Goal: Task Accomplishment & Management: Use online tool/utility

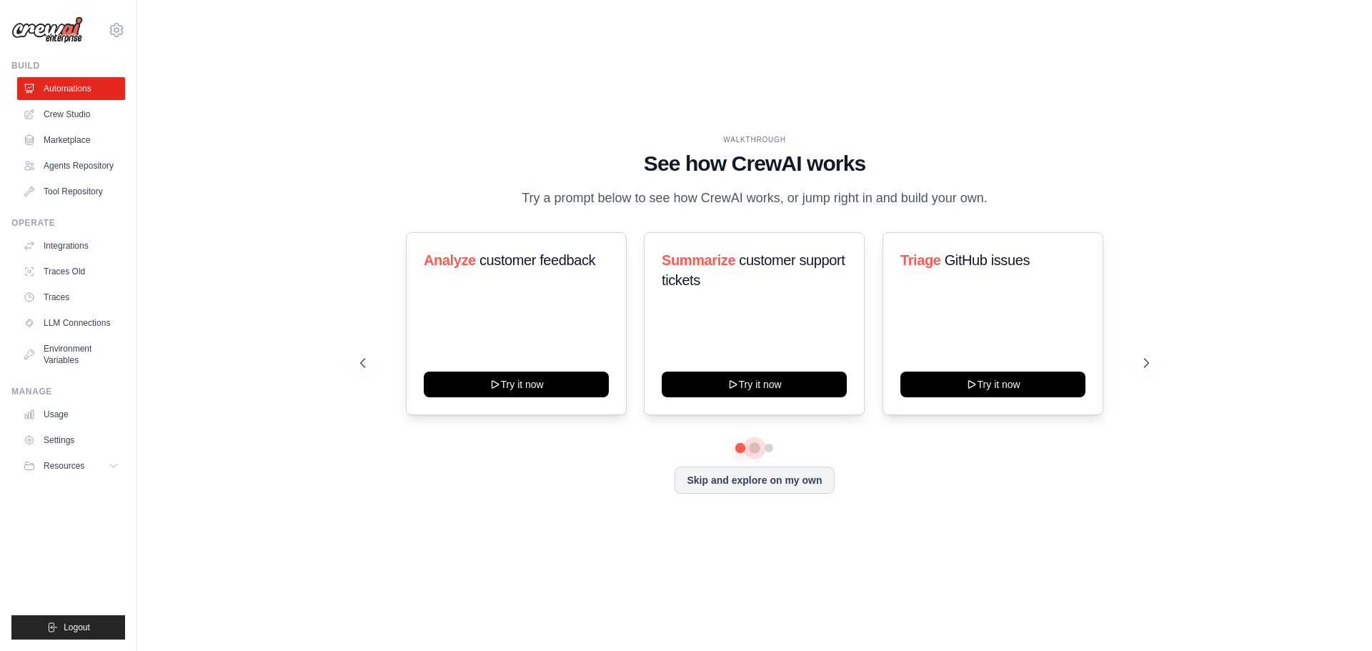
click at [752, 454] on button at bounding box center [754, 447] width 11 height 11
click at [772, 454] on button at bounding box center [768, 447] width 11 height 11
click at [72, 110] on link "Crew Studio" at bounding box center [73, 114] width 108 height 23
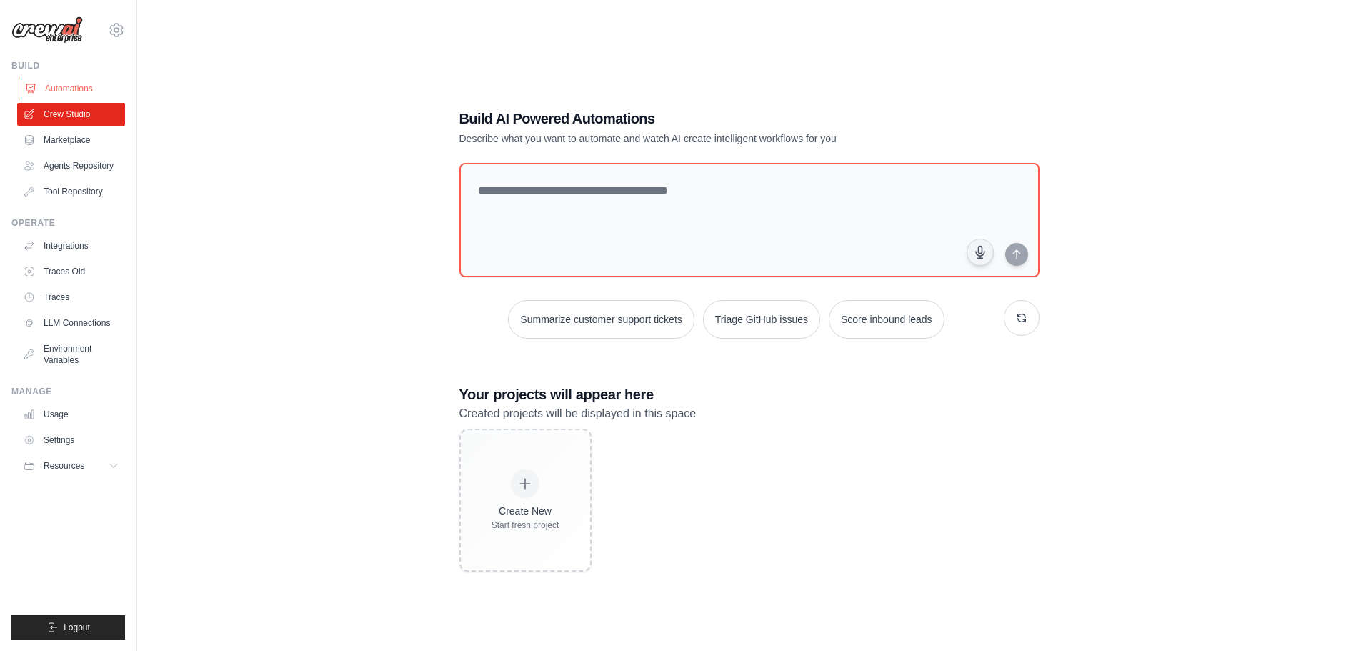
click at [55, 94] on link "Automations" at bounding box center [73, 88] width 108 height 23
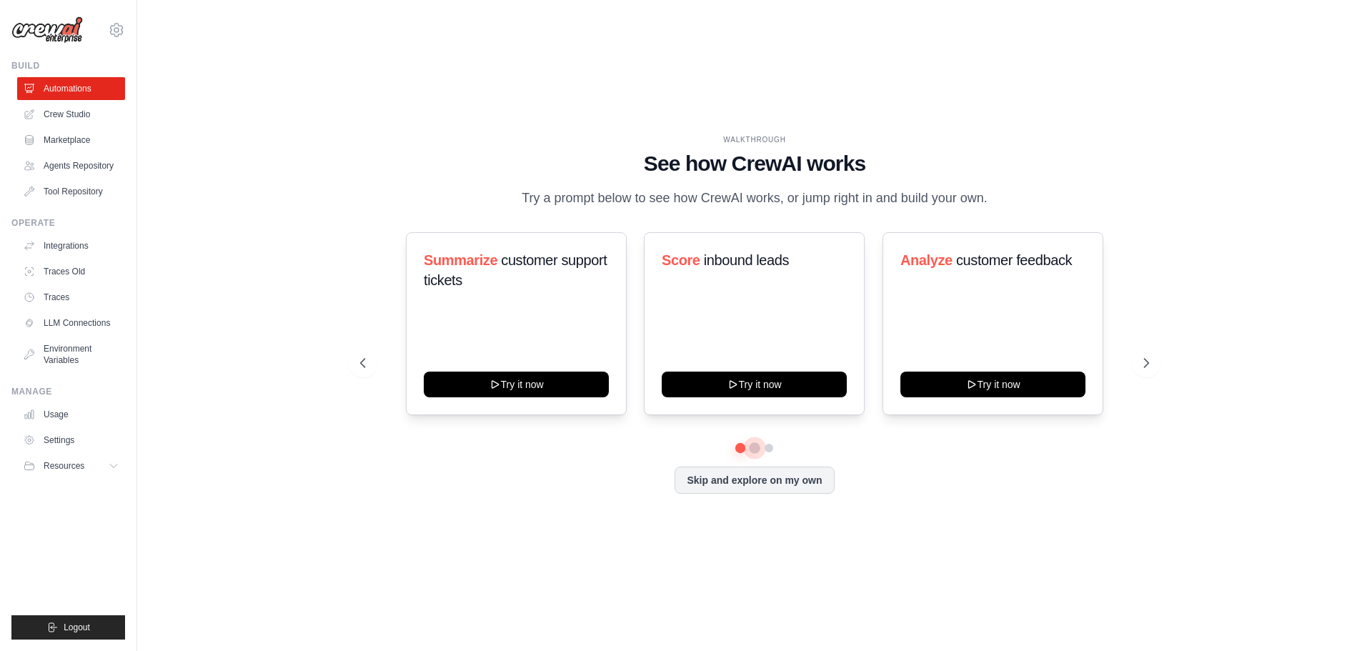
click at [756, 454] on button at bounding box center [754, 447] width 11 height 11
click at [768, 454] on button at bounding box center [768, 447] width 11 height 11
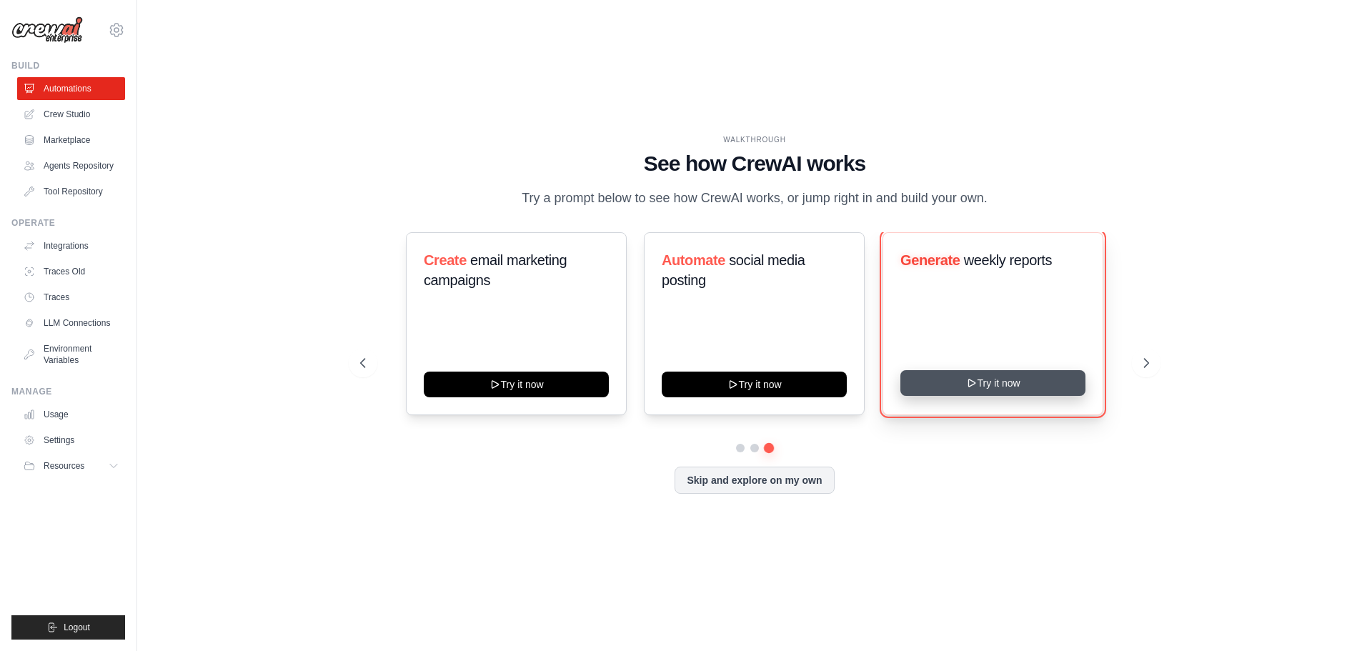
click at [965, 389] on icon at bounding box center [970, 382] width 11 height 11
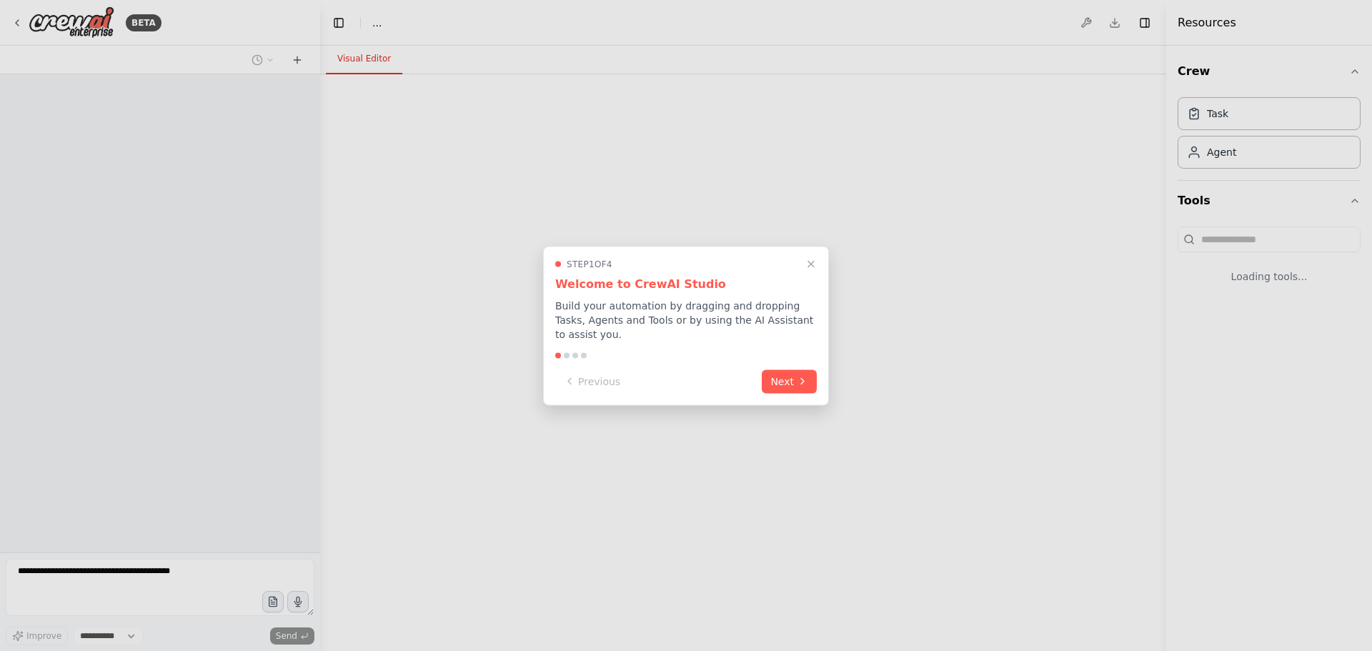
select select "****"
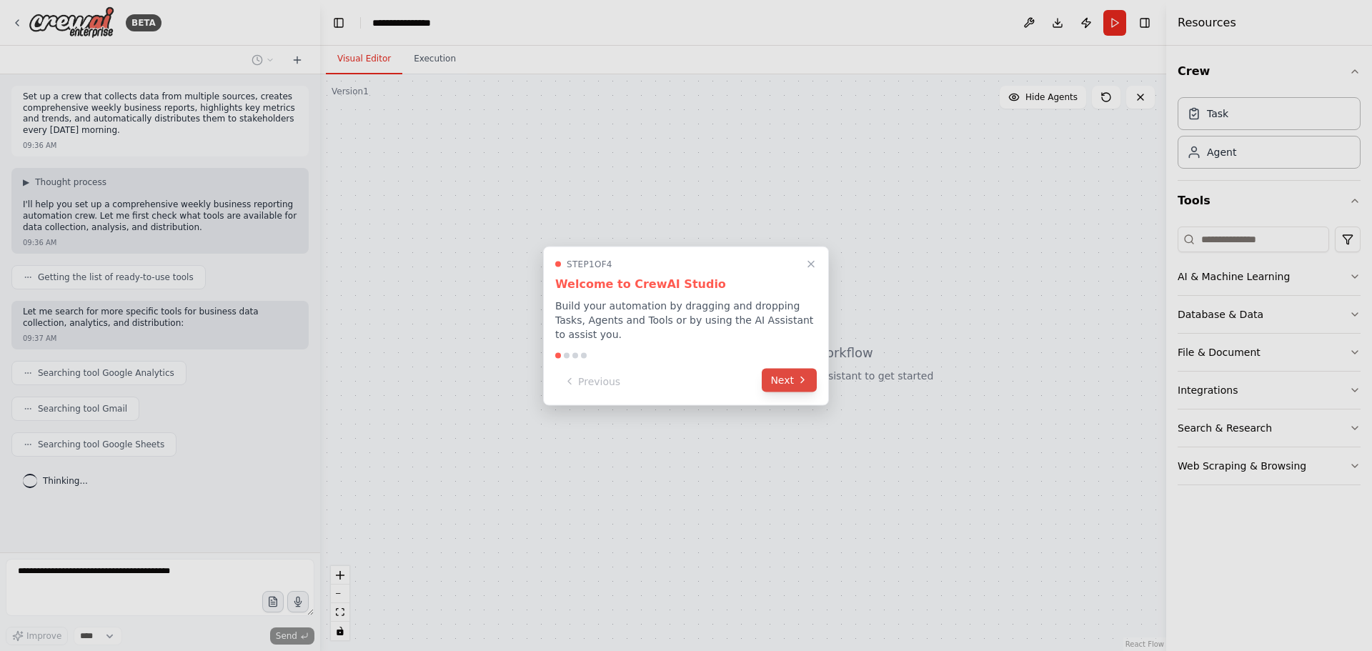
click at [796, 377] on button "Next" at bounding box center [789, 380] width 55 height 24
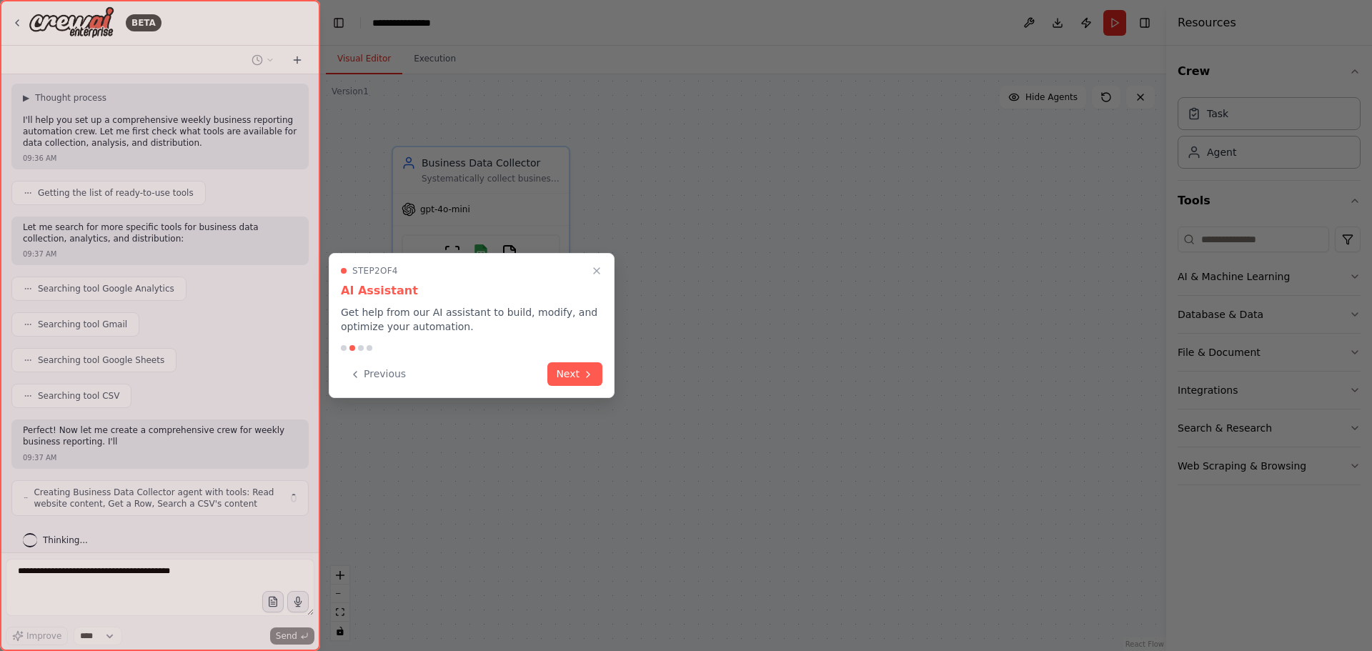
scroll to position [96, 0]
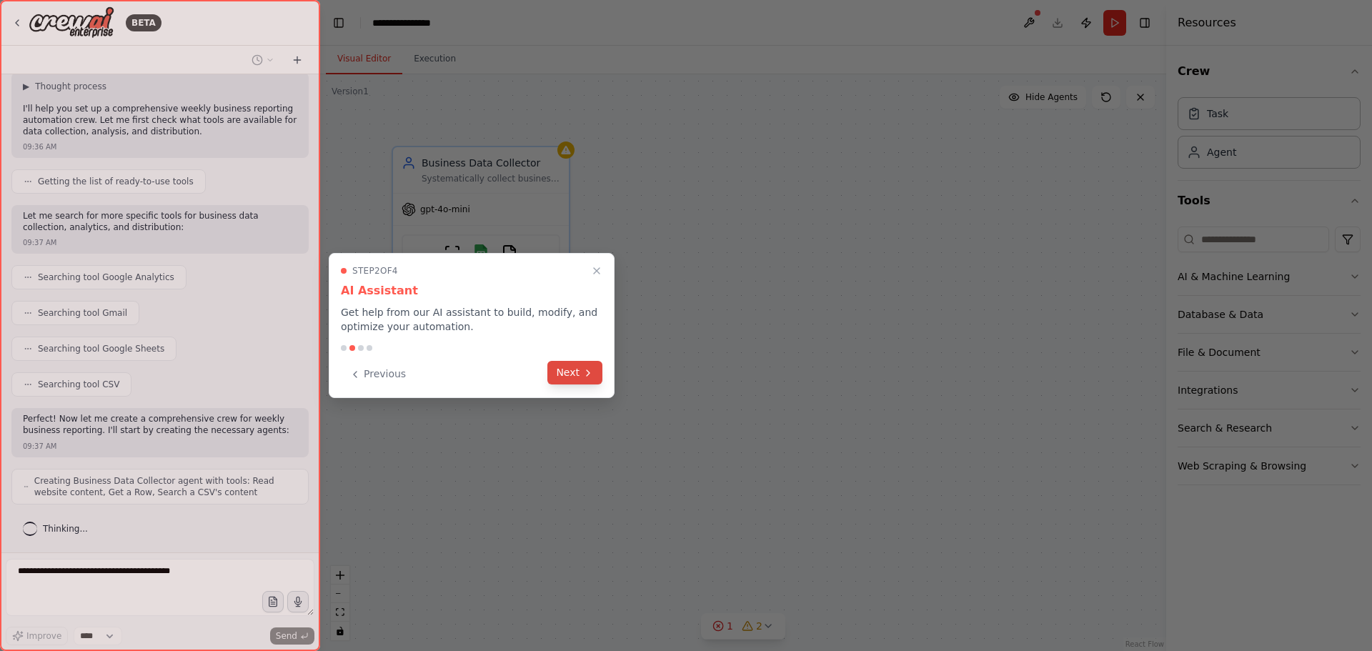
click at [561, 369] on button "Next" at bounding box center [574, 373] width 55 height 24
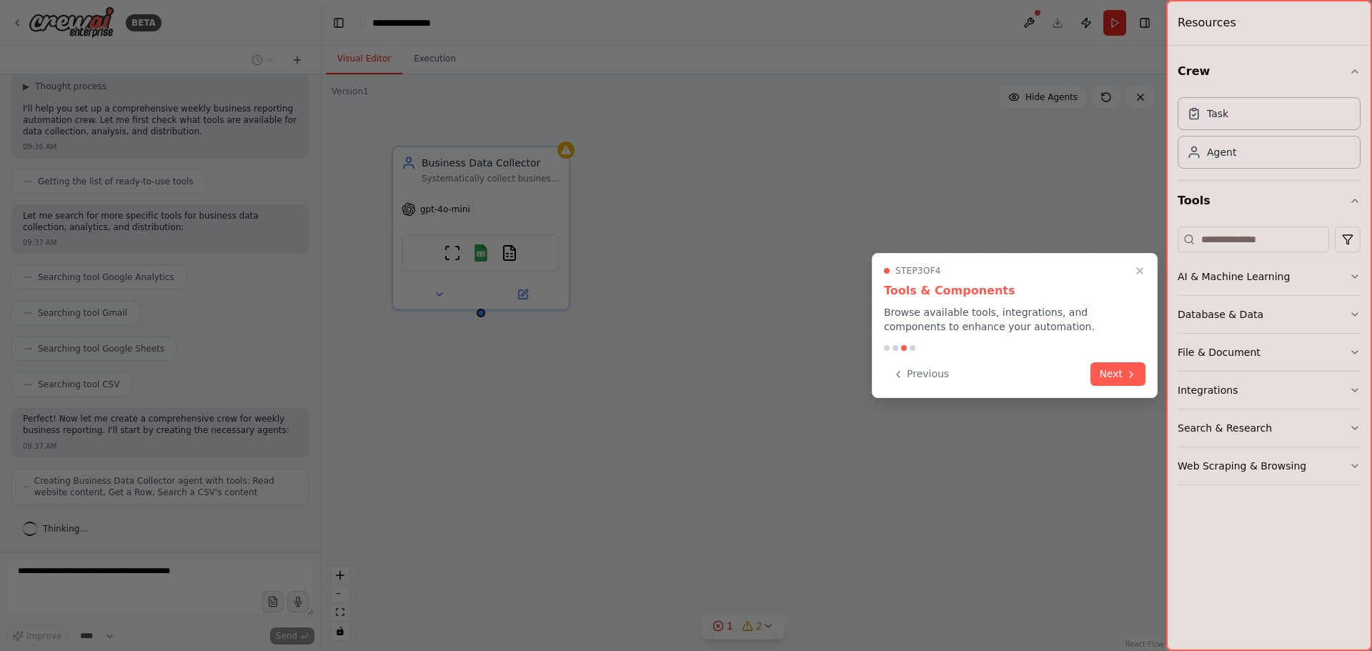
scroll to position [131, 0]
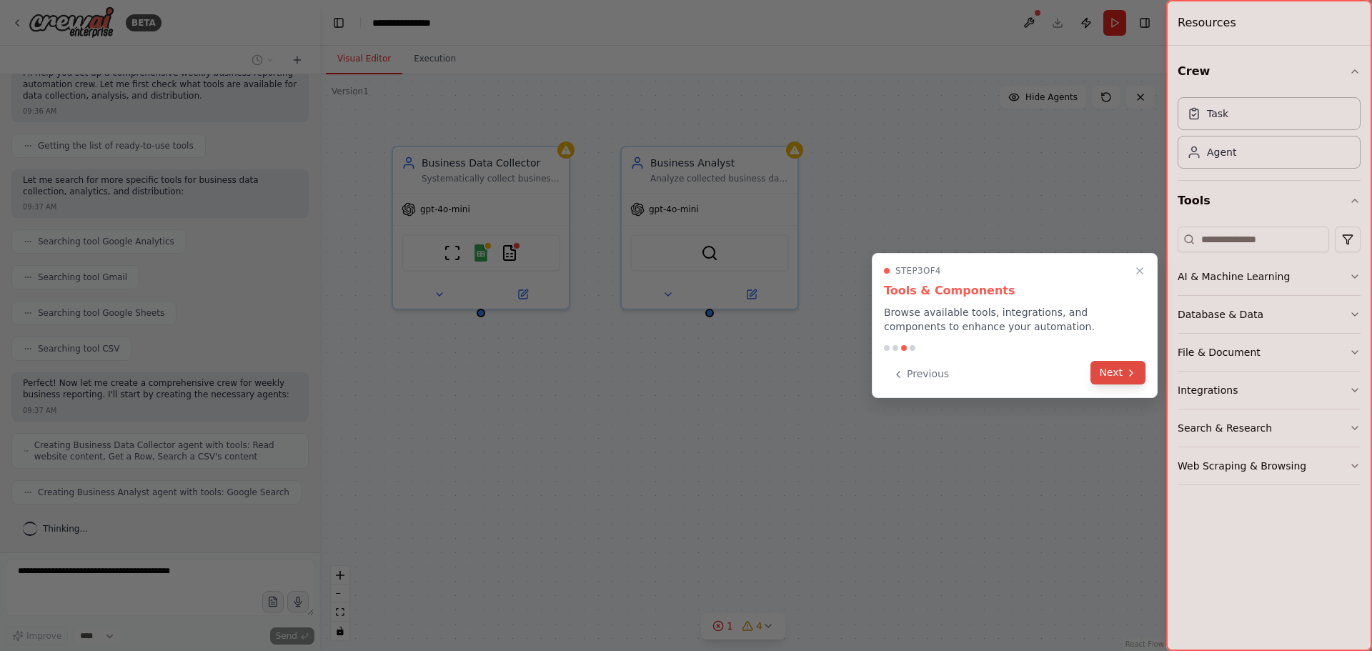
click at [1117, 372] on button "Next" at bounding box center [1117, 373] width 55 height 24
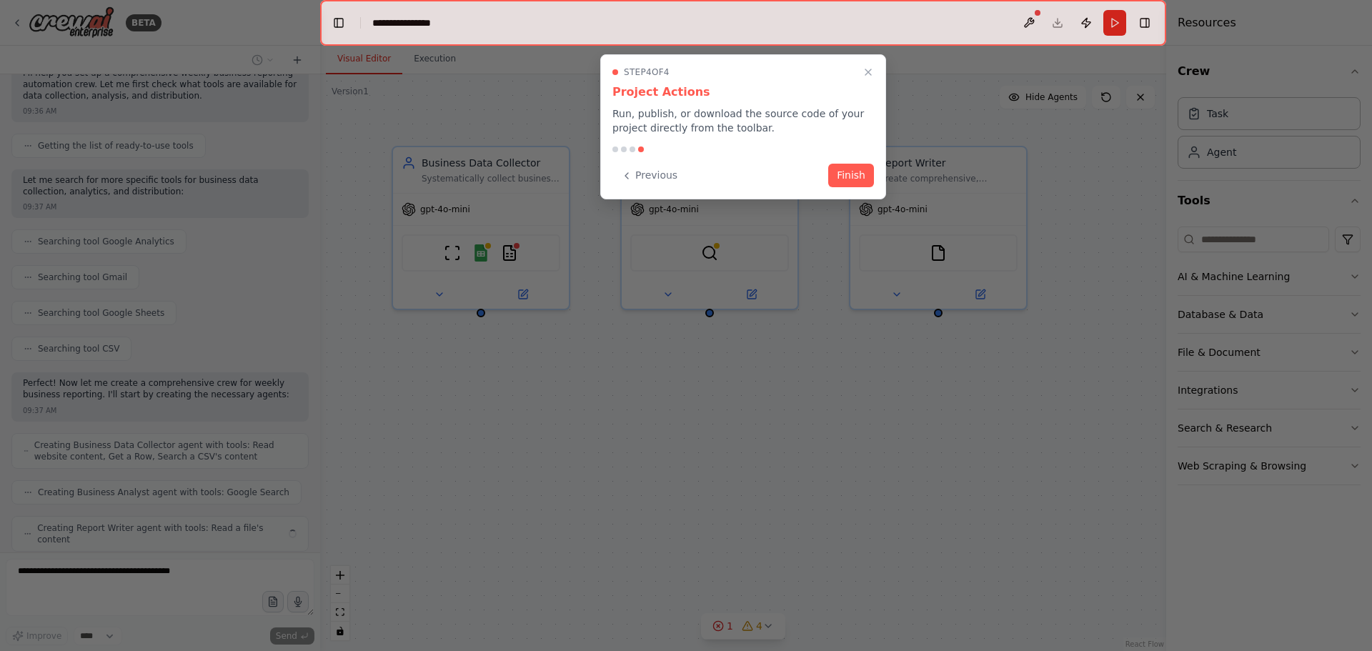
scroll to position [167, 0]
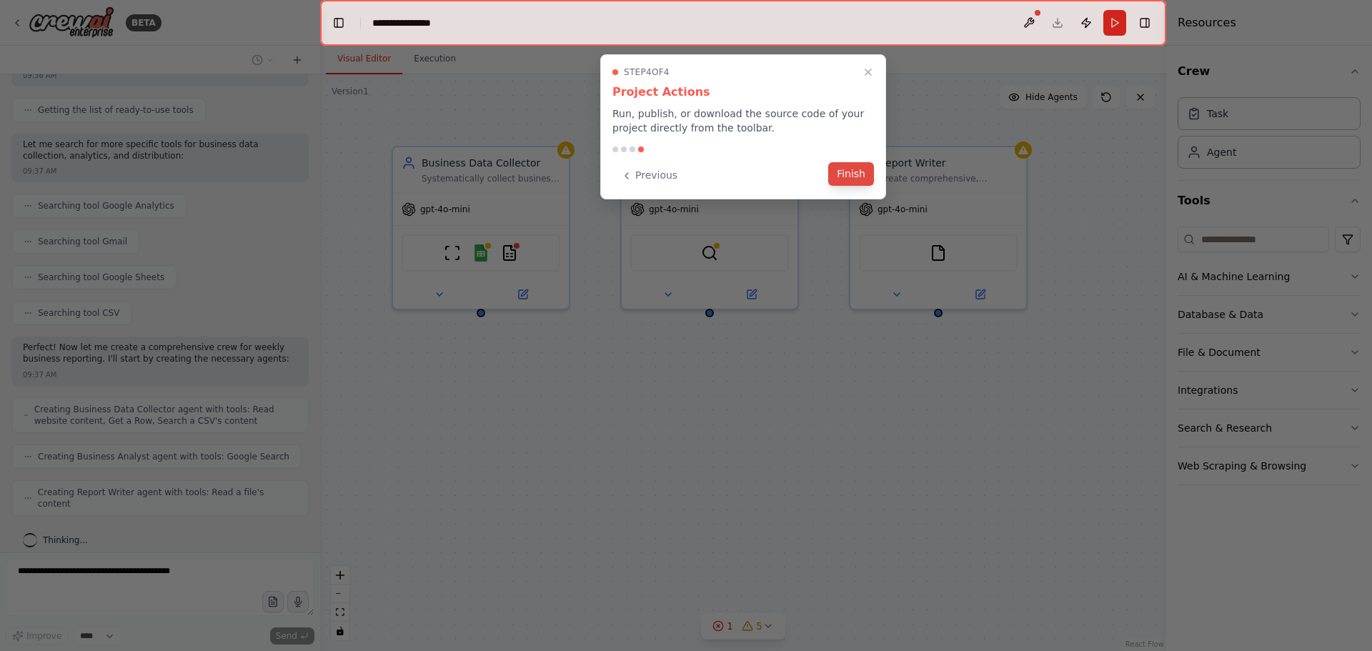
click at [852, 174] on button "Finish" at bounding box center [851, 174] width 46 height 24
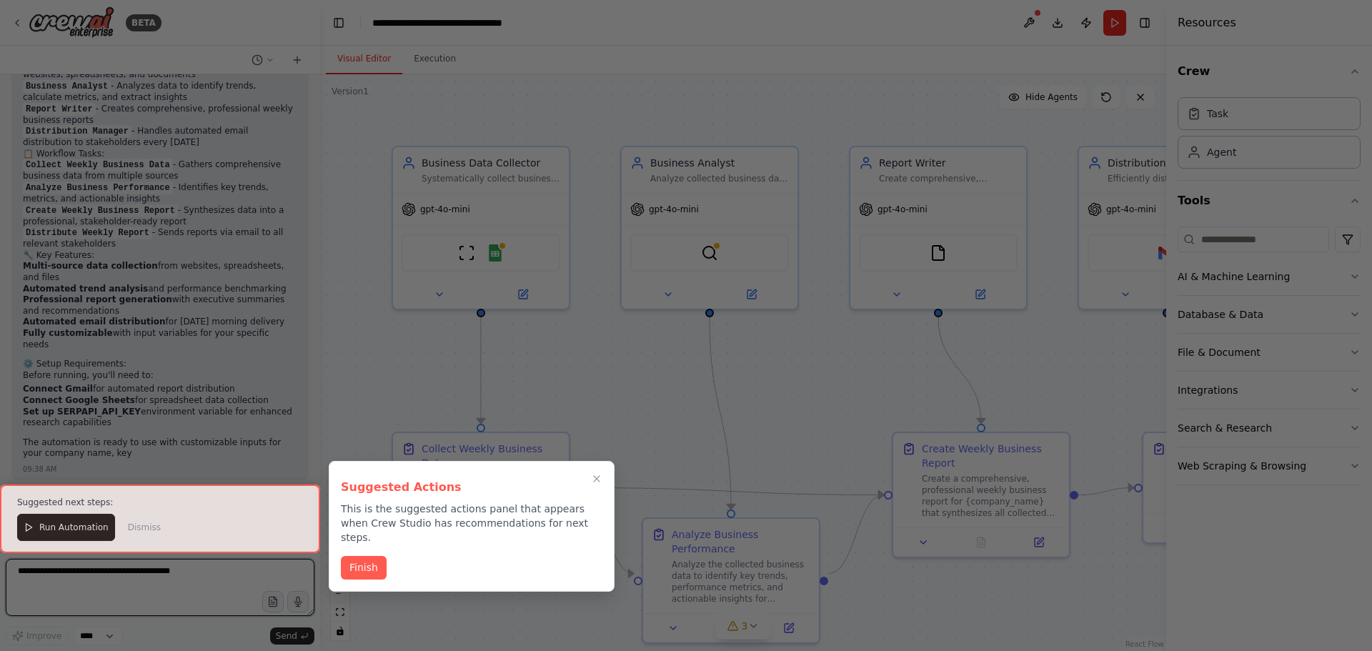
scroll to position [1325, 0]
click at [364, 558] on button "Finish" at bounding box center [364, 566] width 46 height 24
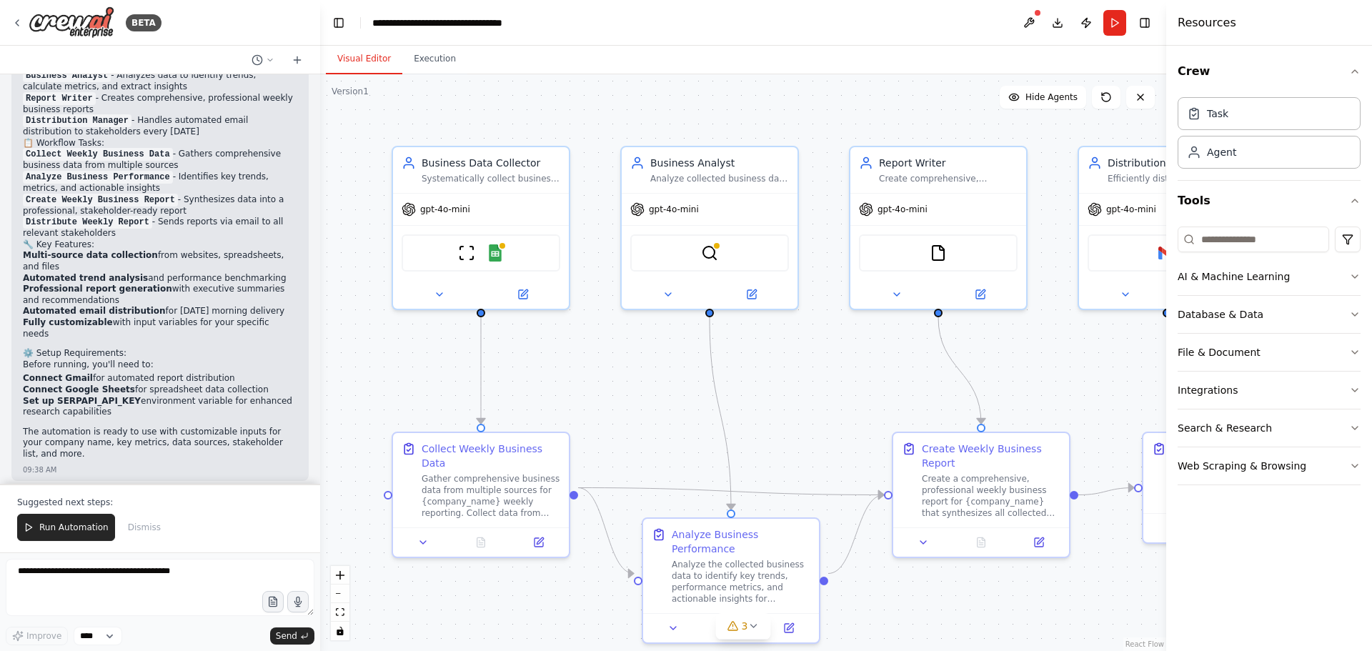
click at [364, 558] on div ".deletable-edge-delete-btn { width: 20px; height: 20px; border: 0px solid #ffff…" at bounding box center [743, 362] width 846 height 577
click at [81, 526] on span "Run Automation" at bounding box center [73, 527] width 69 height 11
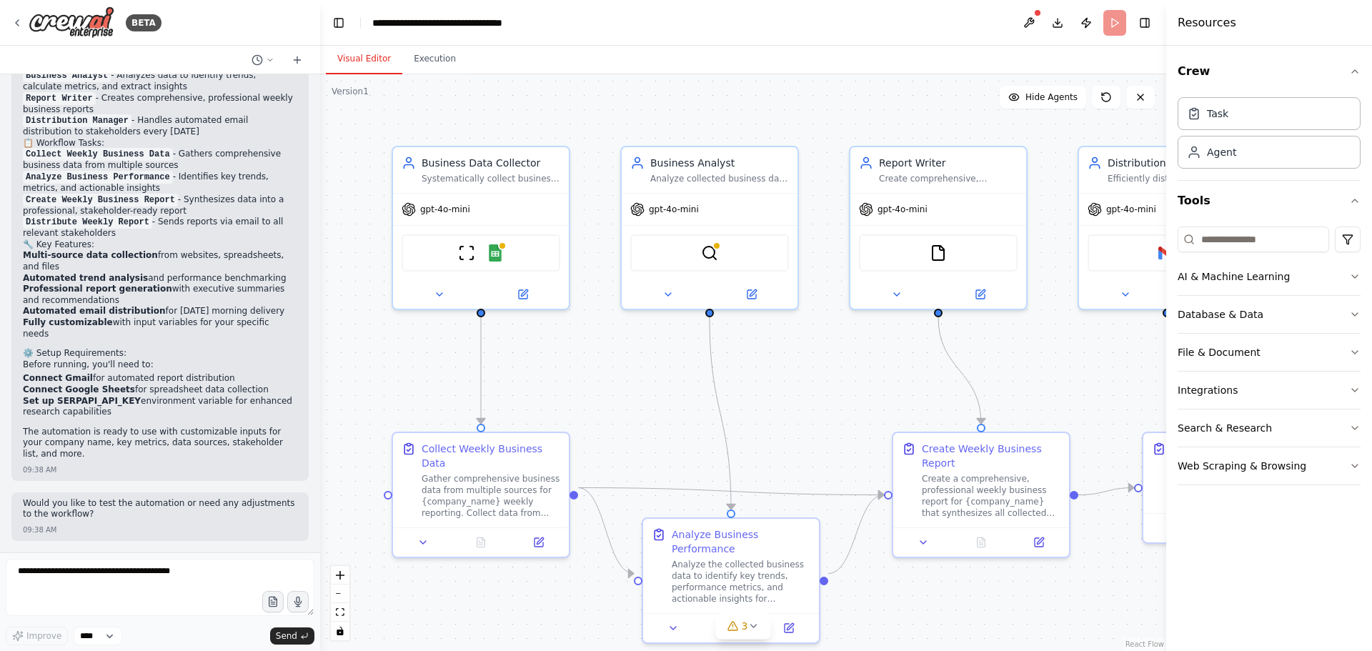
scroll to position [1256, 0]
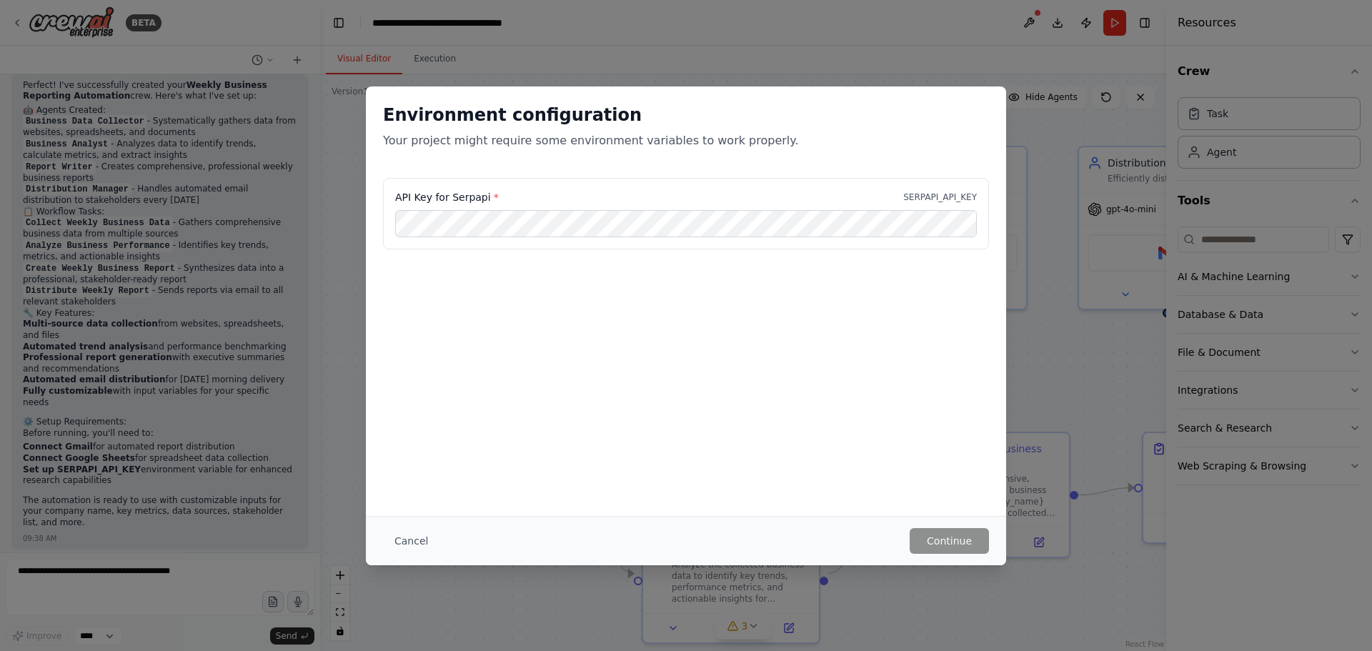
click at [548, 370] on div "Environment configuration Your project might require some environment variables…" at bounding box center [686, 300] width 640 height 429
click at [958, 539] on button "Continue" at bounding box center [948, 541] width 79 height 26
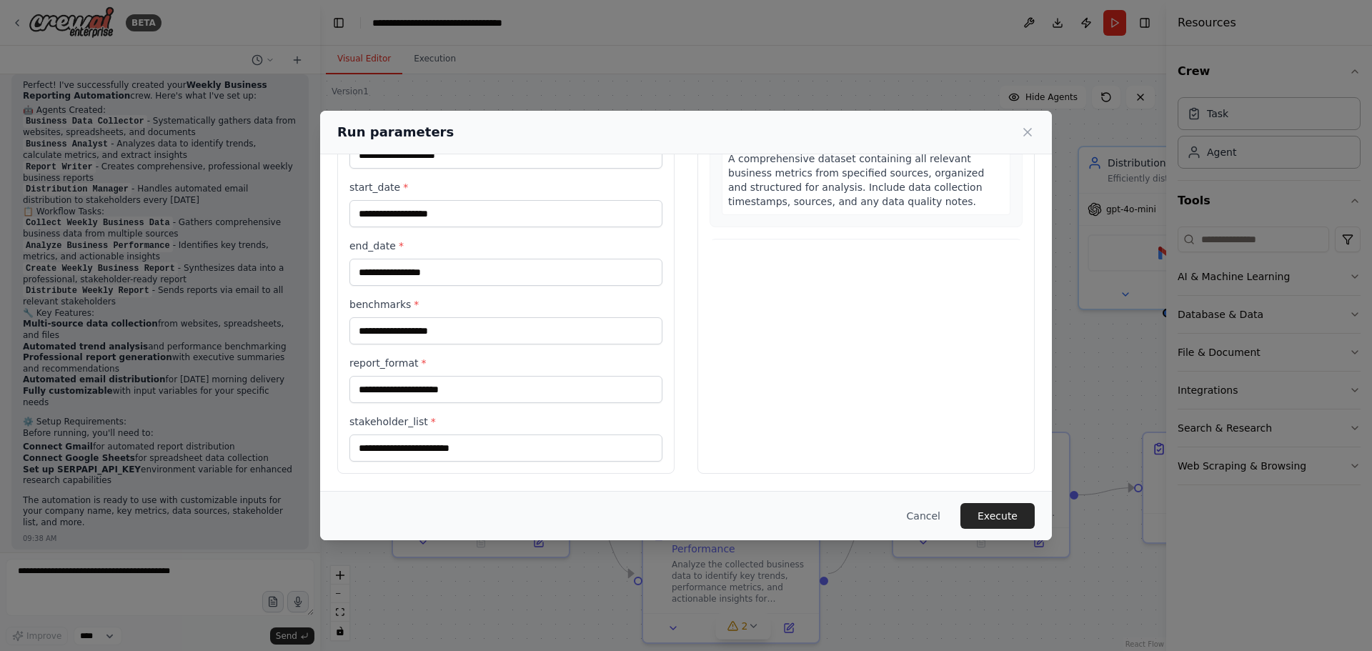
scroll to position [0, 0]
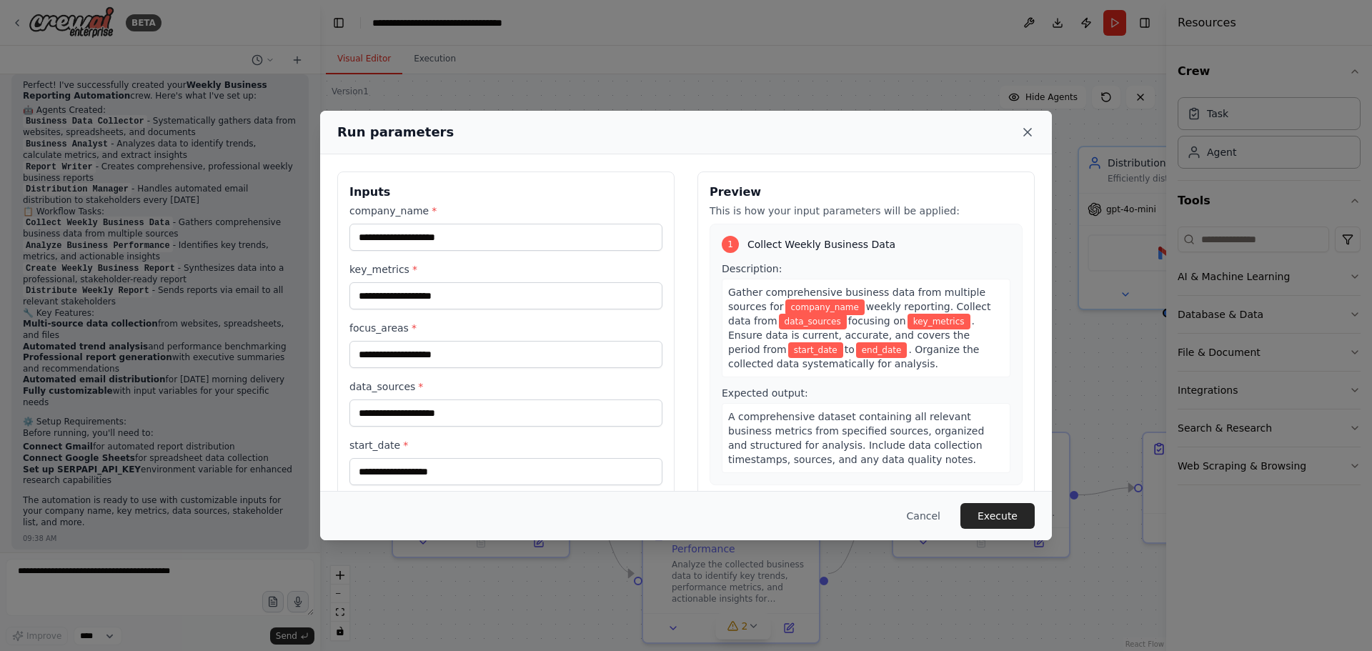
click at [1029, 134] on icon at bounding box center [1027, 132] width 7 height 7
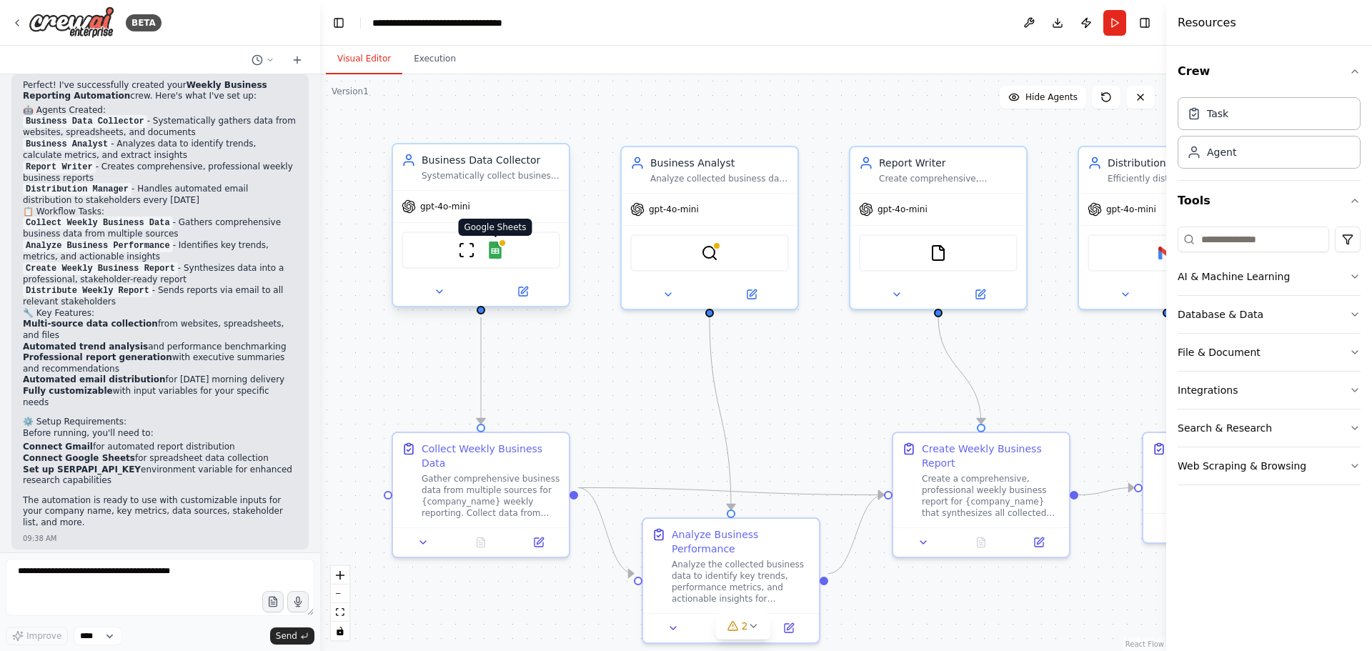
click at [499, 258] on img at bounding box center [495, 249] width 17 height 17
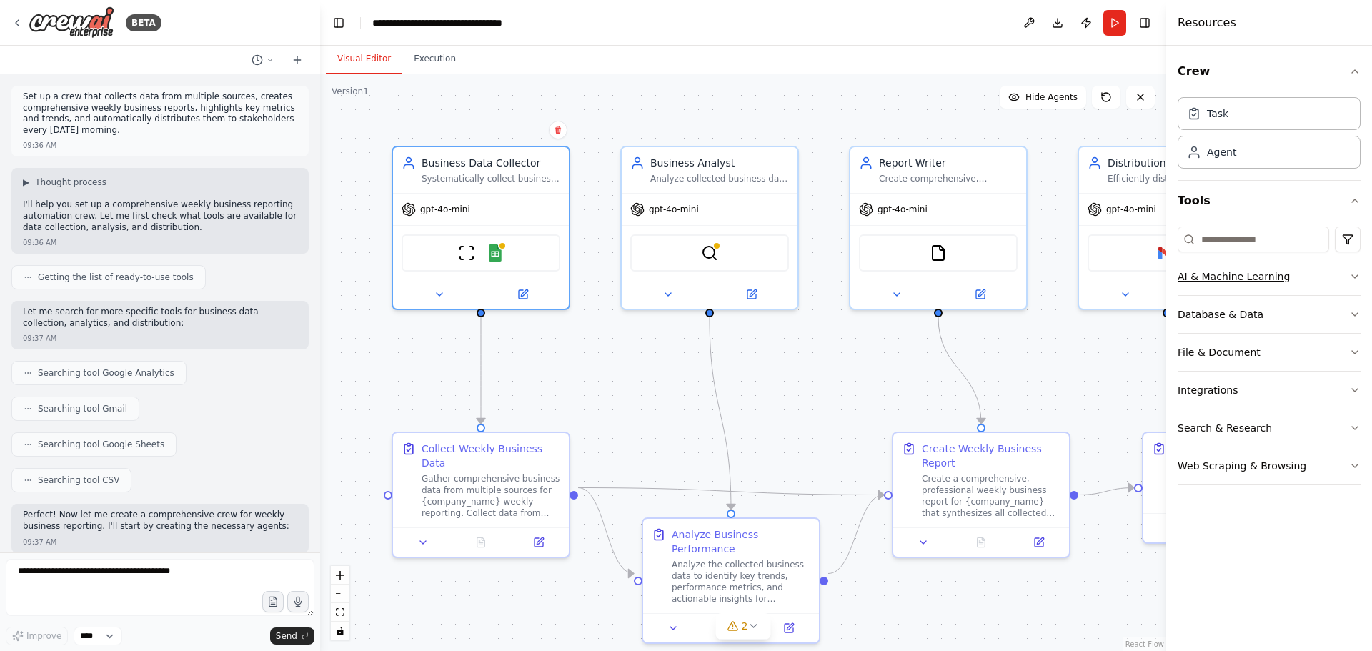
click at [1278, 276] on div "AI & Machine Learning" at bounding box center [1233, 276] width 112 height 14
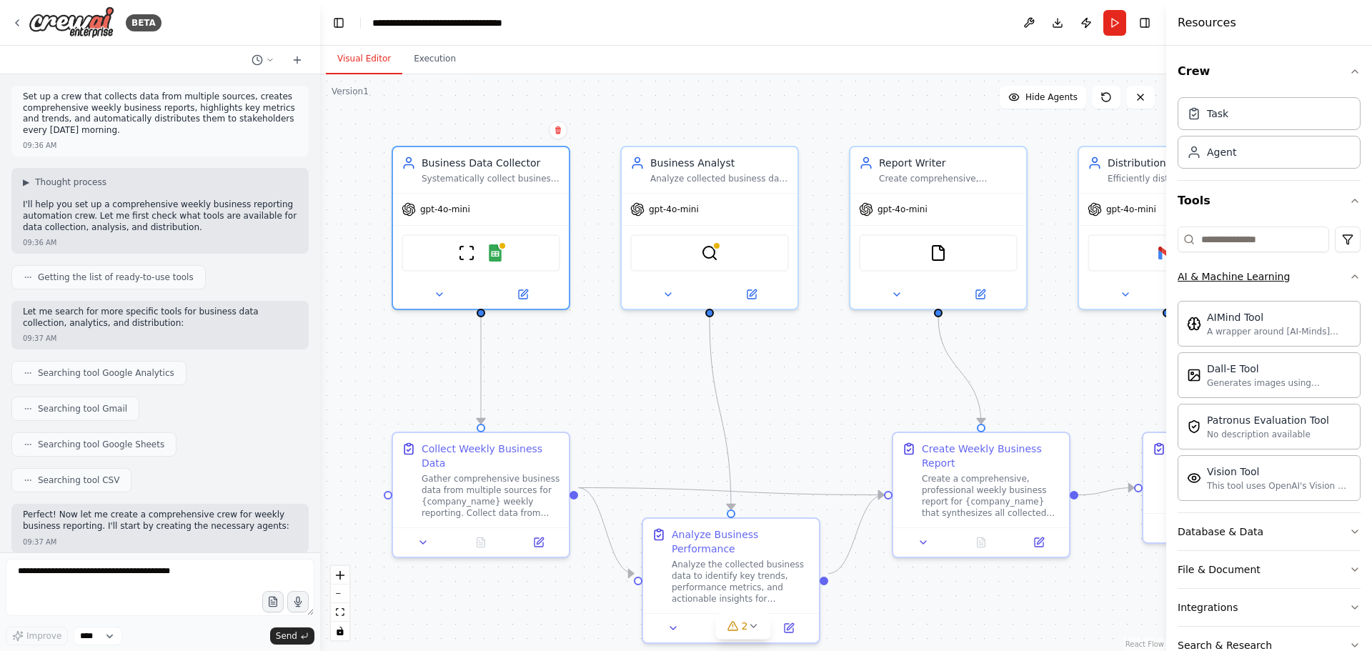
click at [1278, 276] on div "AI & Machine Learning" at bounding box center [1233, 276] width 112 height 14
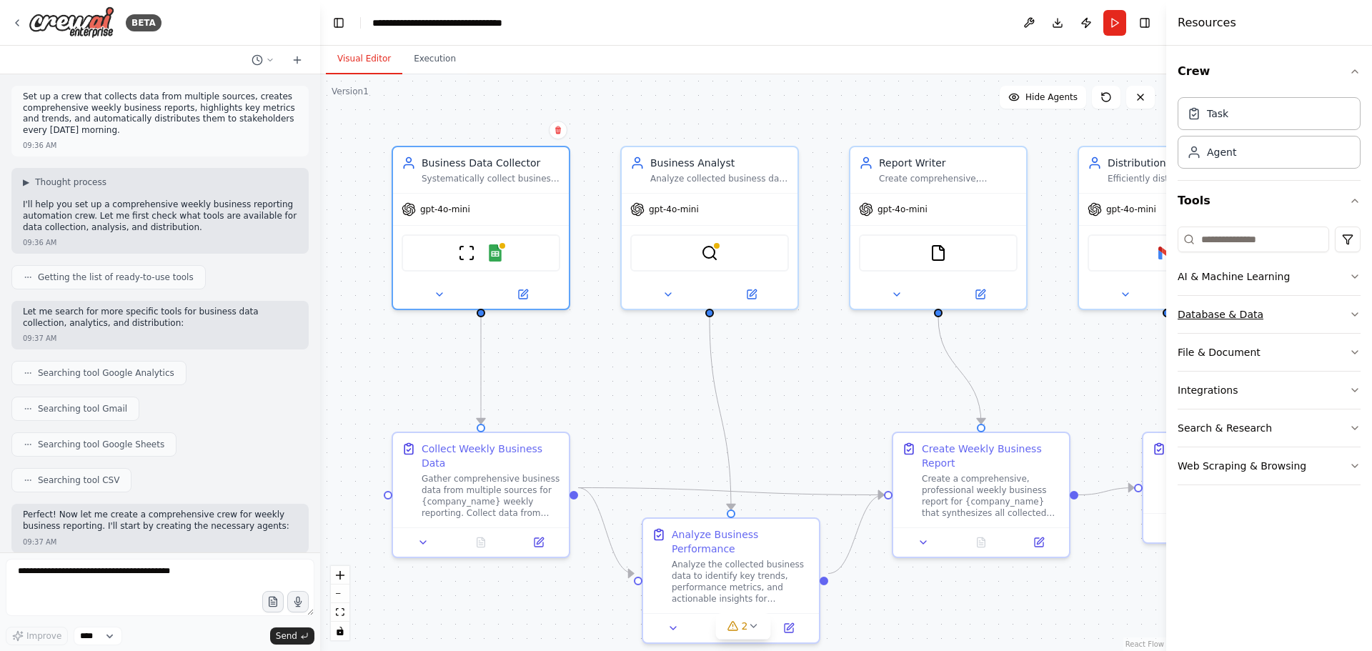
click at [1265, 314] on button "Database & Data" at bounding box center [1268, 314] width 183 height 37
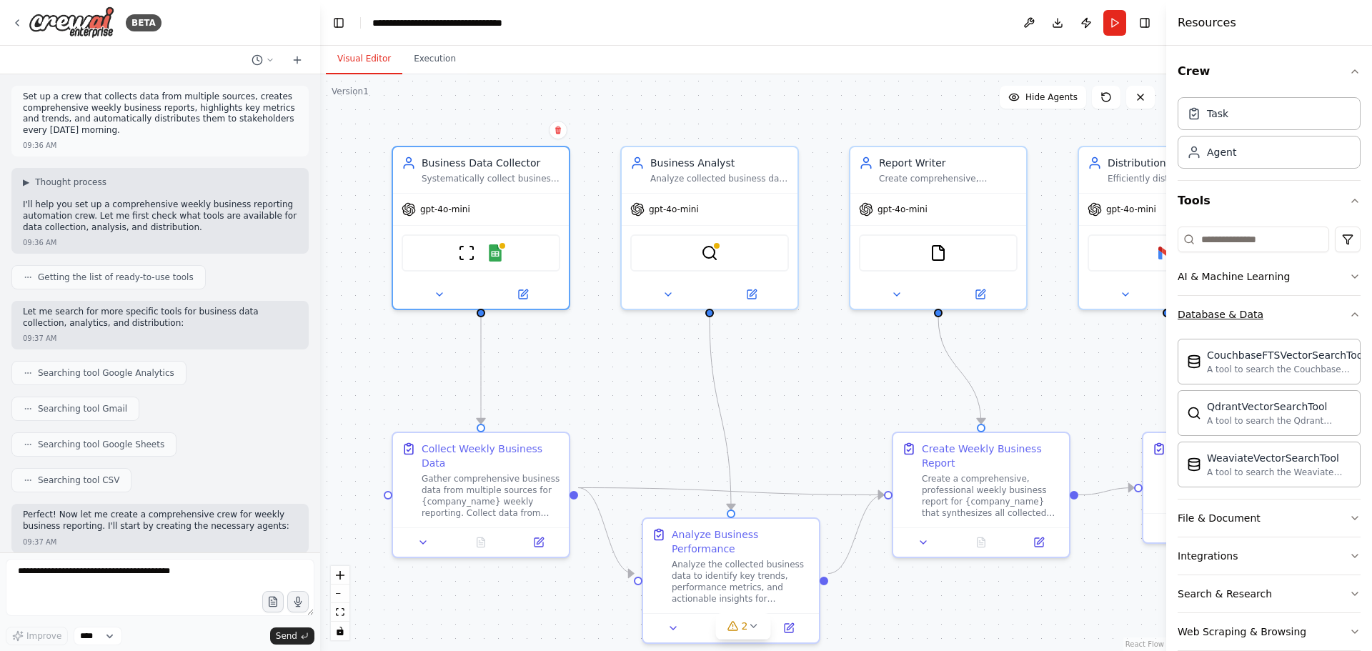
click at [1265, 314] on button "Database & Data" at bounding box center [1268, 314] width 183 height 37
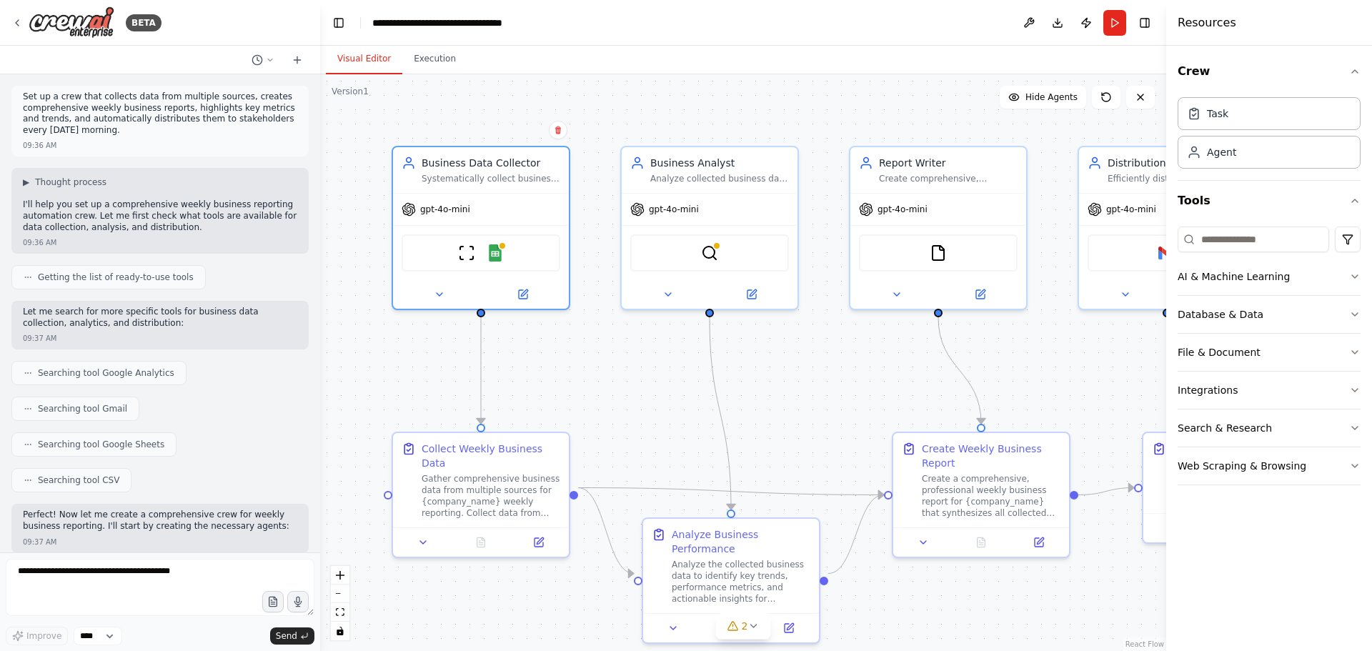
click at [481, 99] on div ".deletable-edge-delete-btn { width: 20px; height: 20px; border: 0px solid #ffff…" at bounding box center [743, 362] width 846 height 577
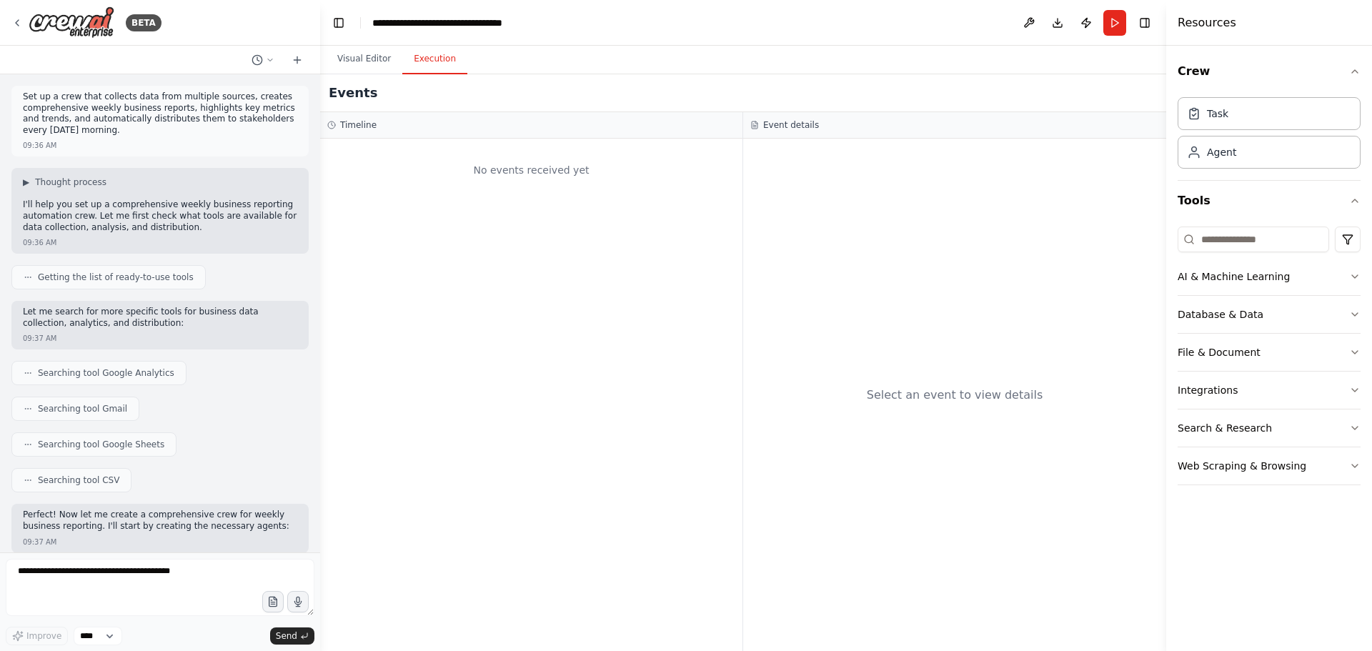
click at [427, 54] on button "Execution" at bounding box center [434, 59] width 65 height 30
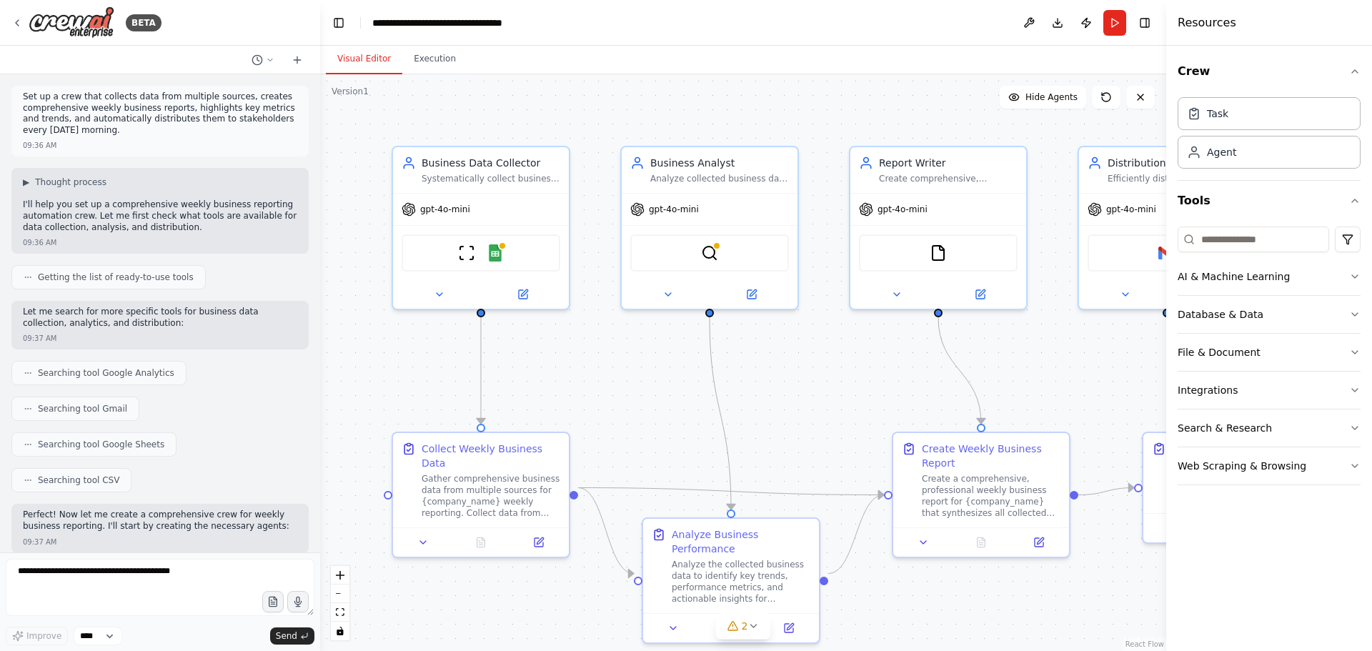
click at [364, 54] on button "Visual Editor" at bounding box center [364, 59] width 76 height 30
click at [503, 259] on div "ScrapeWebsiteTool Google Sheets" at bounding box center [481, 249] width 159 height 37
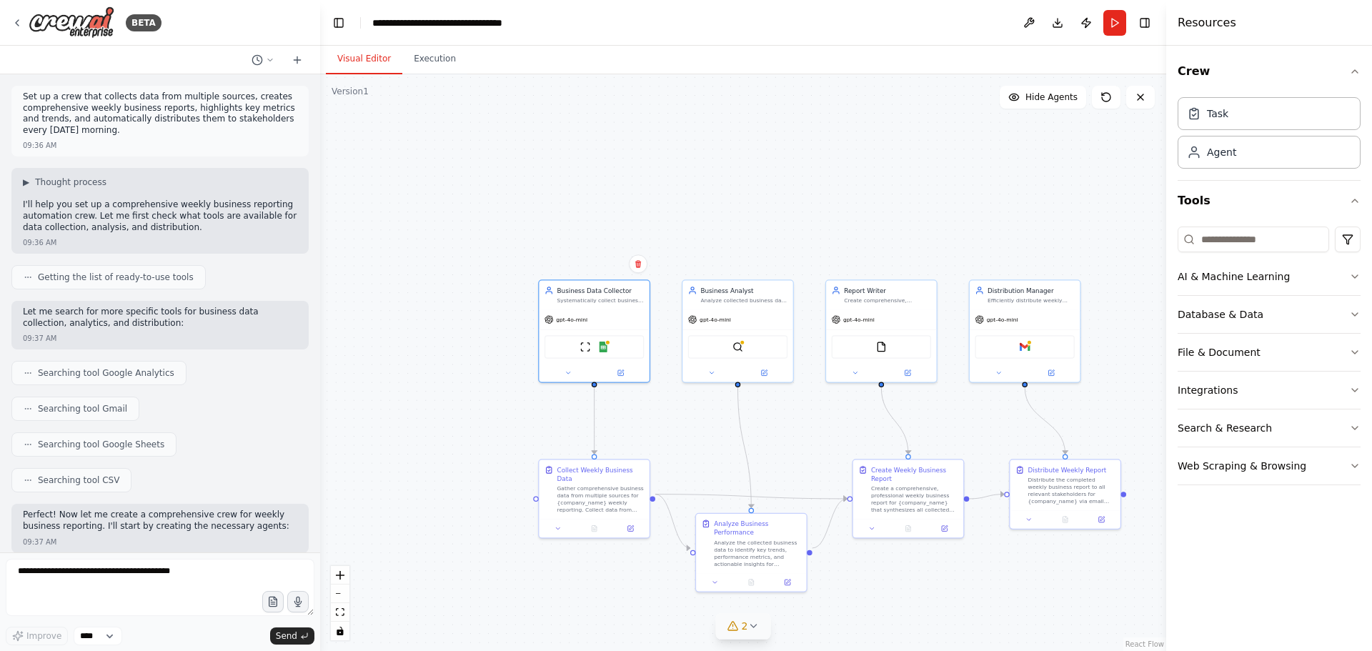
click at [743, 632] on span "2" at bounding box center [745, 626] width 6 height 14
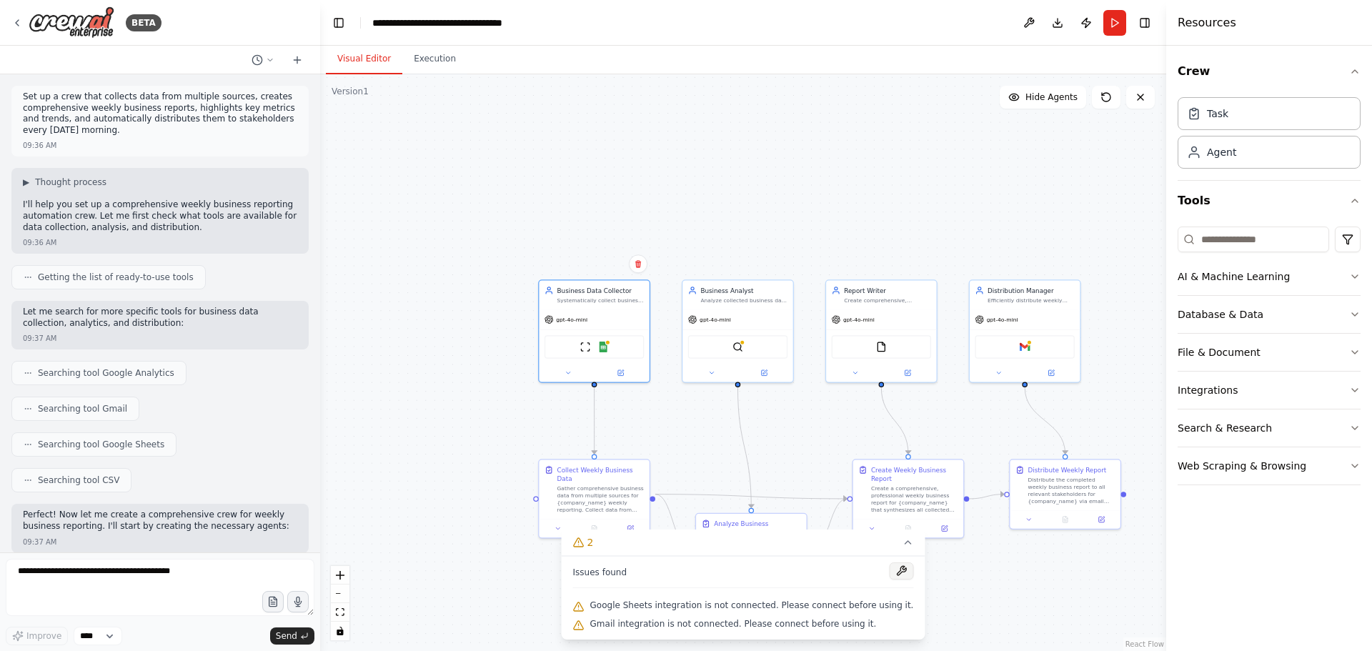
click at [892, 568] on button at bounding box center [901, 570] width 24 height 17
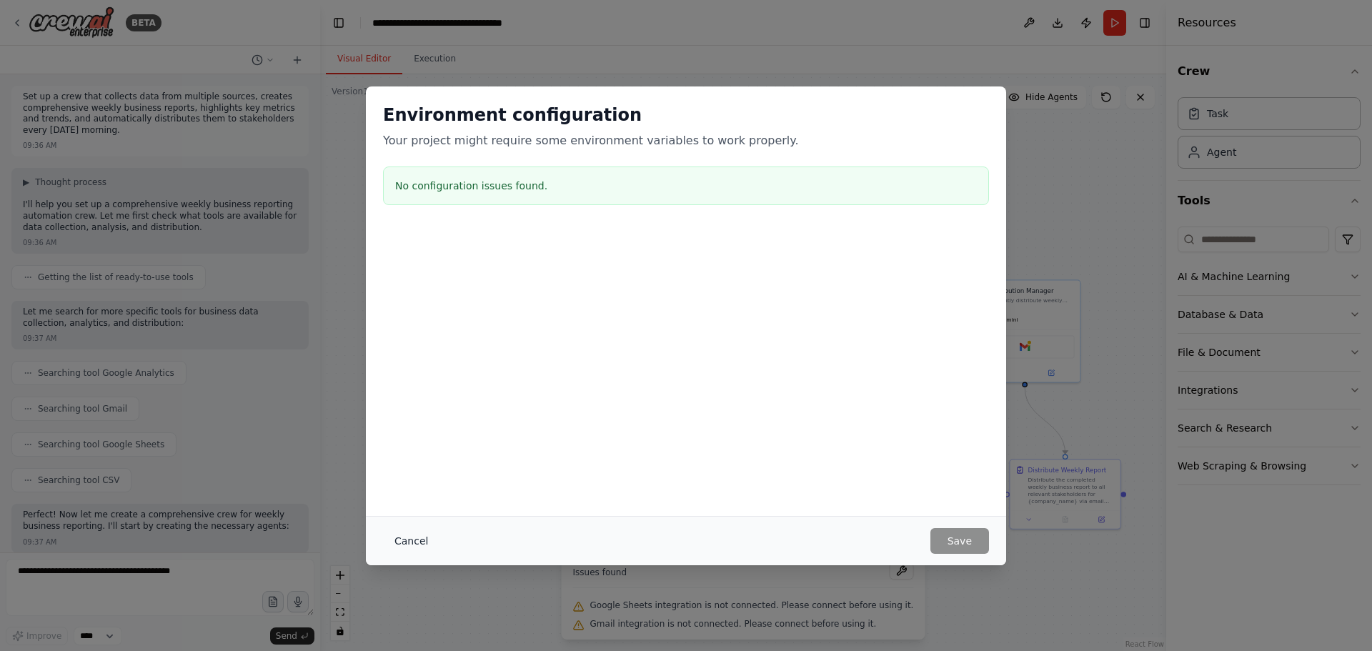
click at [423, 534] on button "Cancel" at bounding box center [411, 541] width 56 height 26
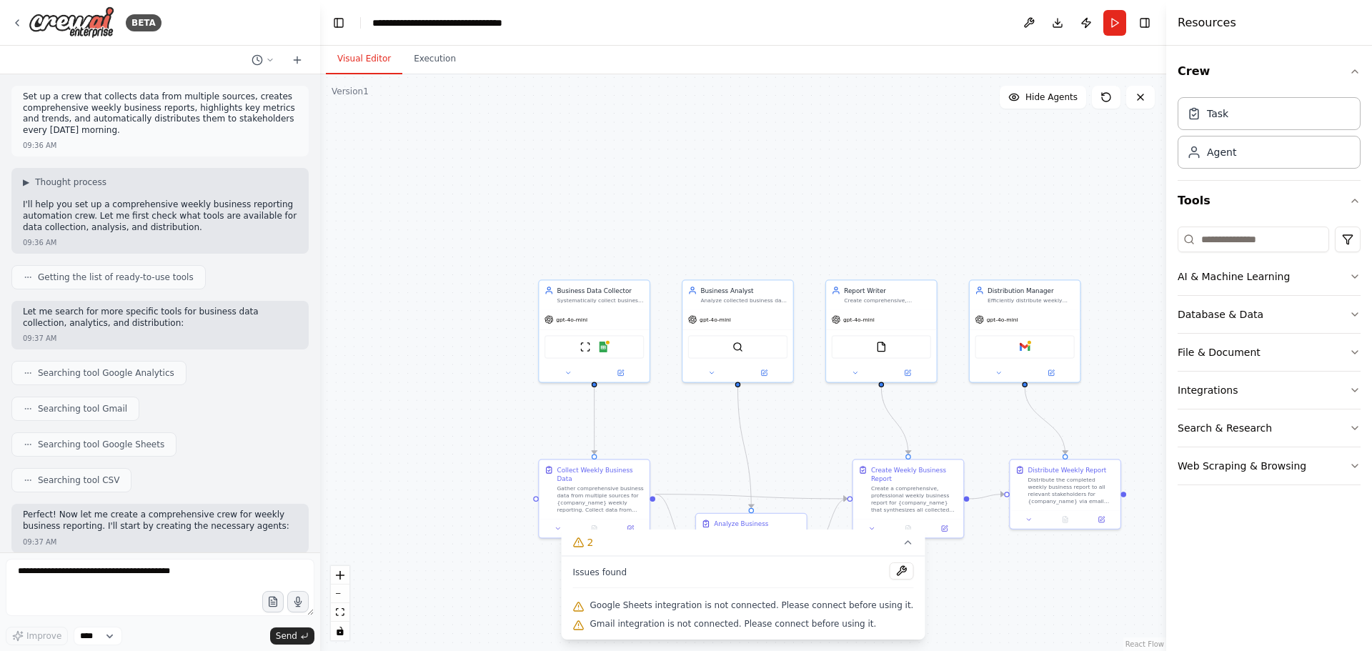
click at [670, 610] on span "Google Sheets integration is not connected. Please connect before using it." at bounding box center [752, 604] width 324 height 11
click at [584, 543] on icon at bounding box center [578, 542] width 11 height 11
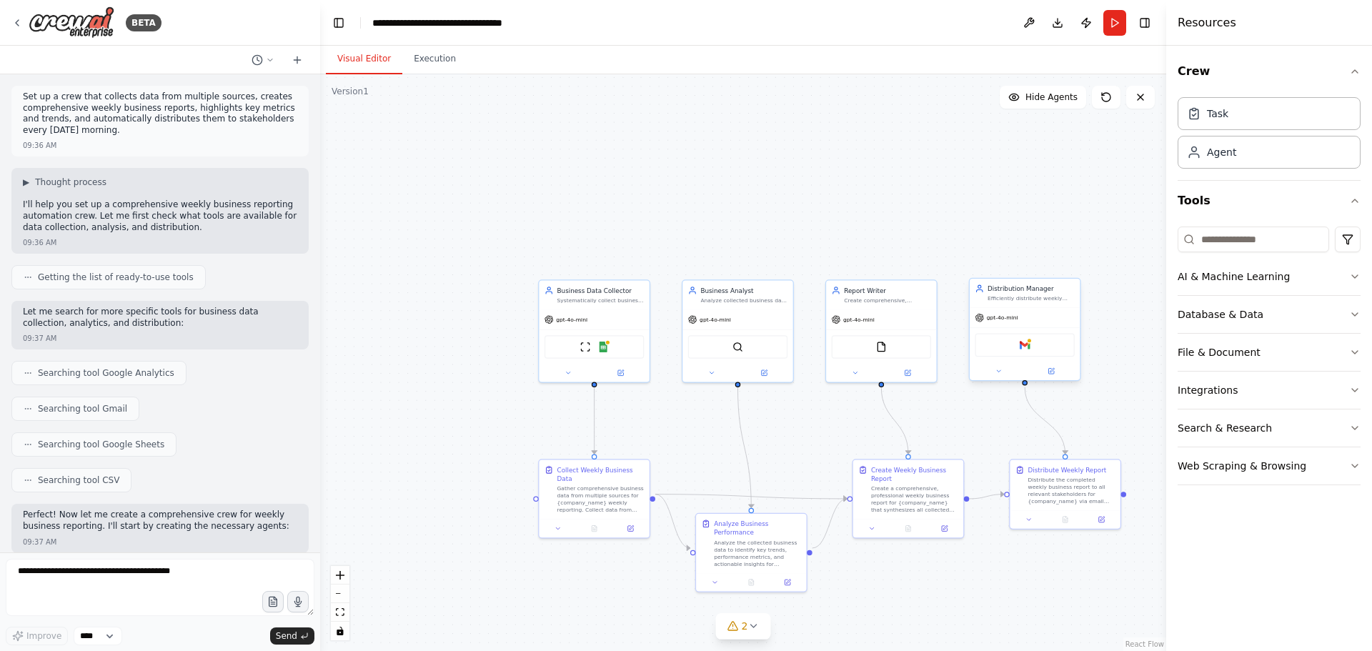
click at [1044, 355] on div "Gmail" at bounding box center [1024, 346] width 99 height 24
click at [1042, 340] on div "Gmail" at bounding box center [1024, 346] width 99 height 24
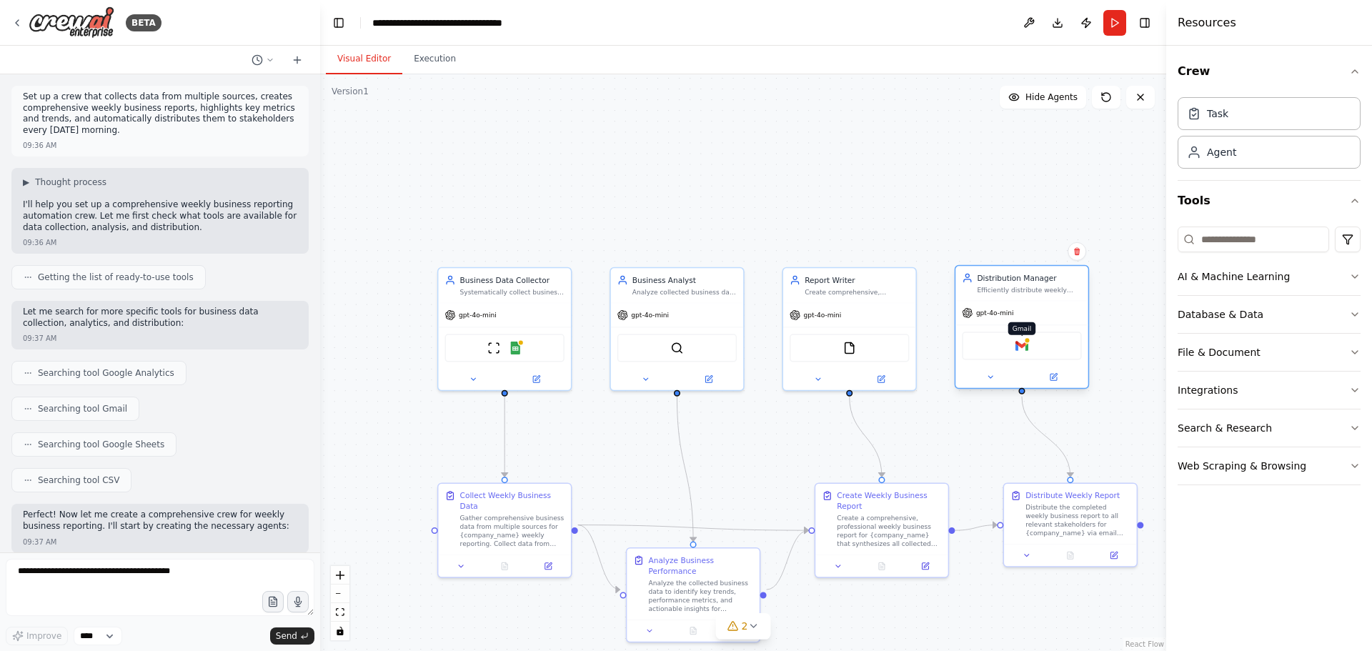
click at [1019, 350] on img at bounding box center [1021, 345] width 13 height 13
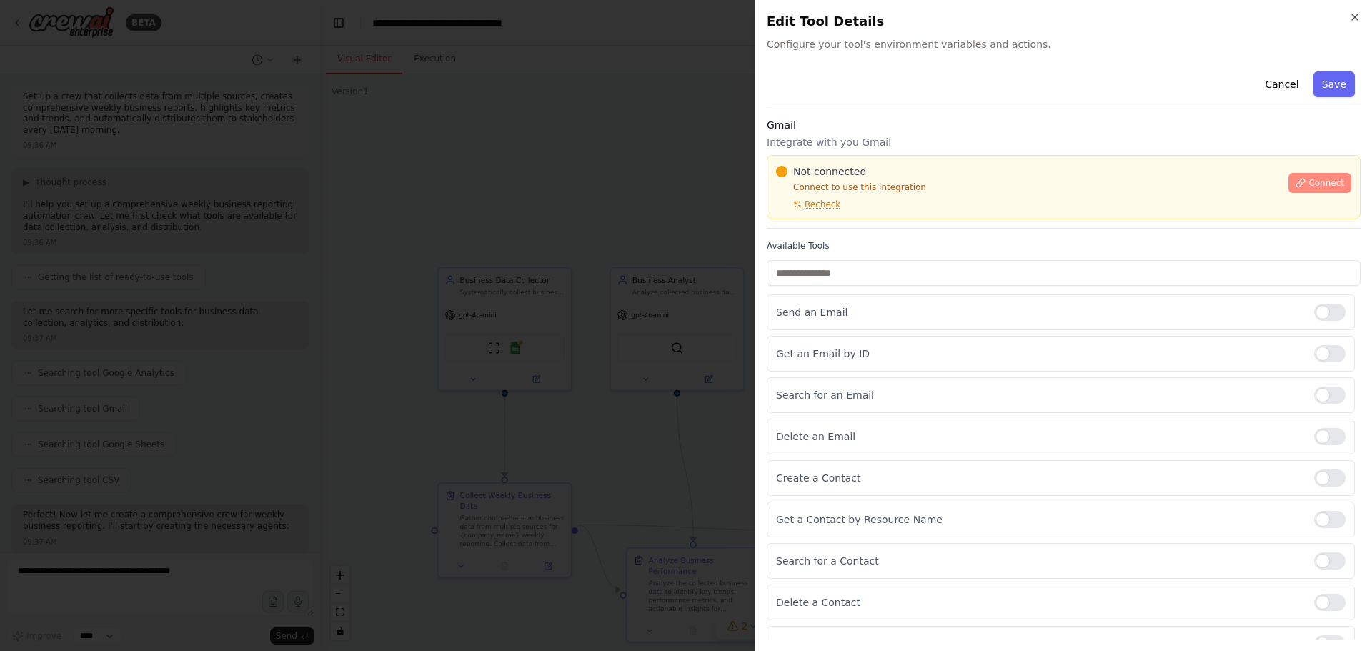
click at [1300, 186] on button "Connect" at bounding box center [1319, 183] width 63 height 20
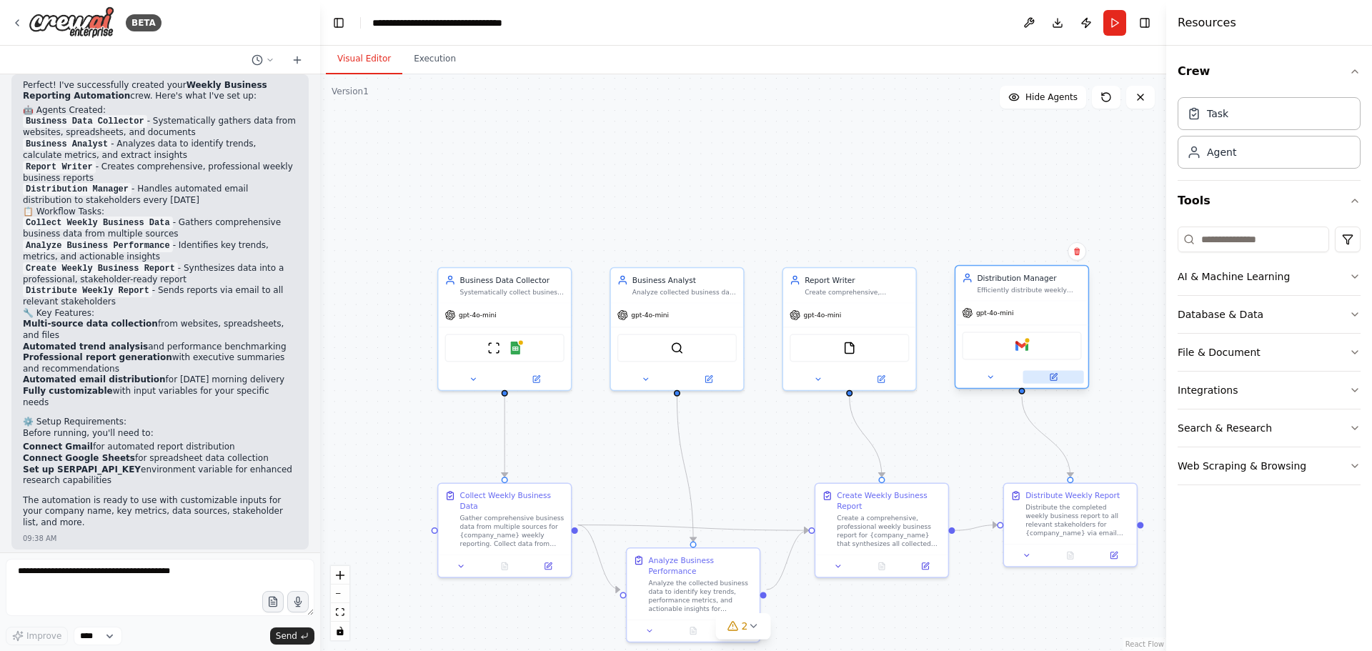
click at [1057, 382] on button at bounding box center [1052, 377] width 61 height 13
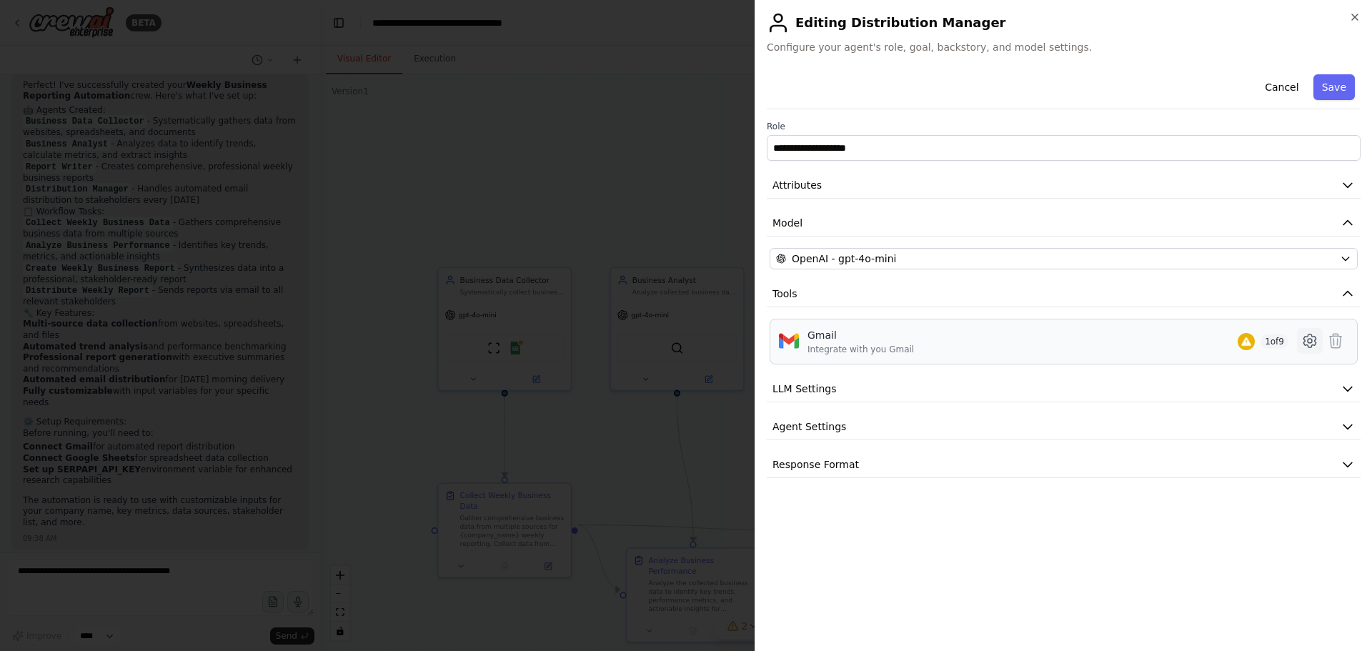
click at [1310, 342] on icon at bounding box center [1309, 340] width 17 height 17
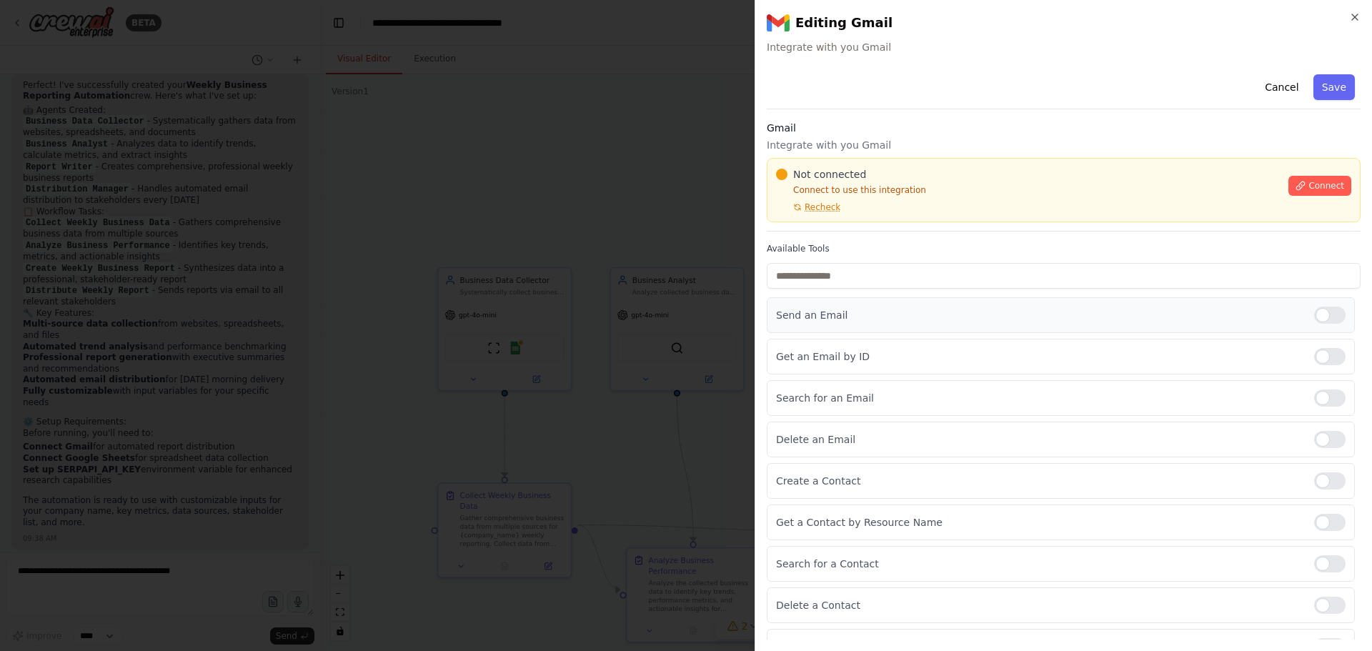
click at [1325, 317] on div at bounding box center [1329, 314] width 31 height 17
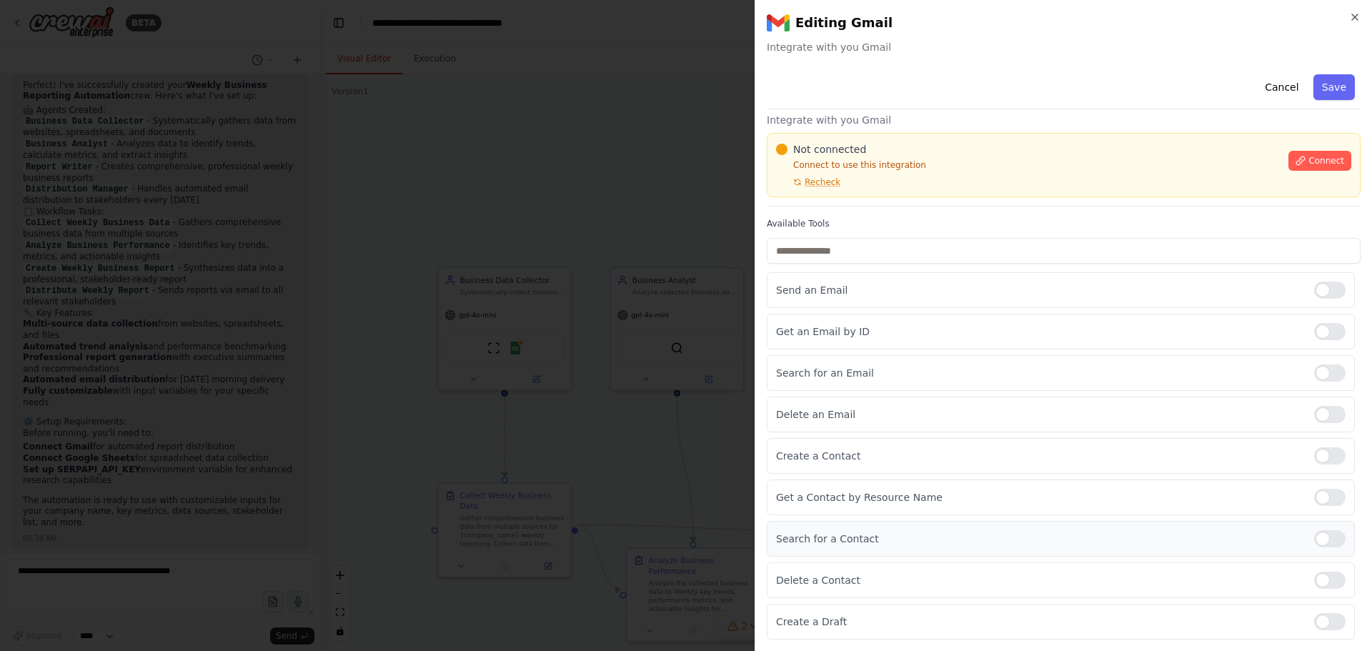
click at [1325, 539] on div at bounding box center [1329, 538] width 31 height 17
click at [819, 183] on span "Recheck" at bounding box center [822, 181] width 36 height 11
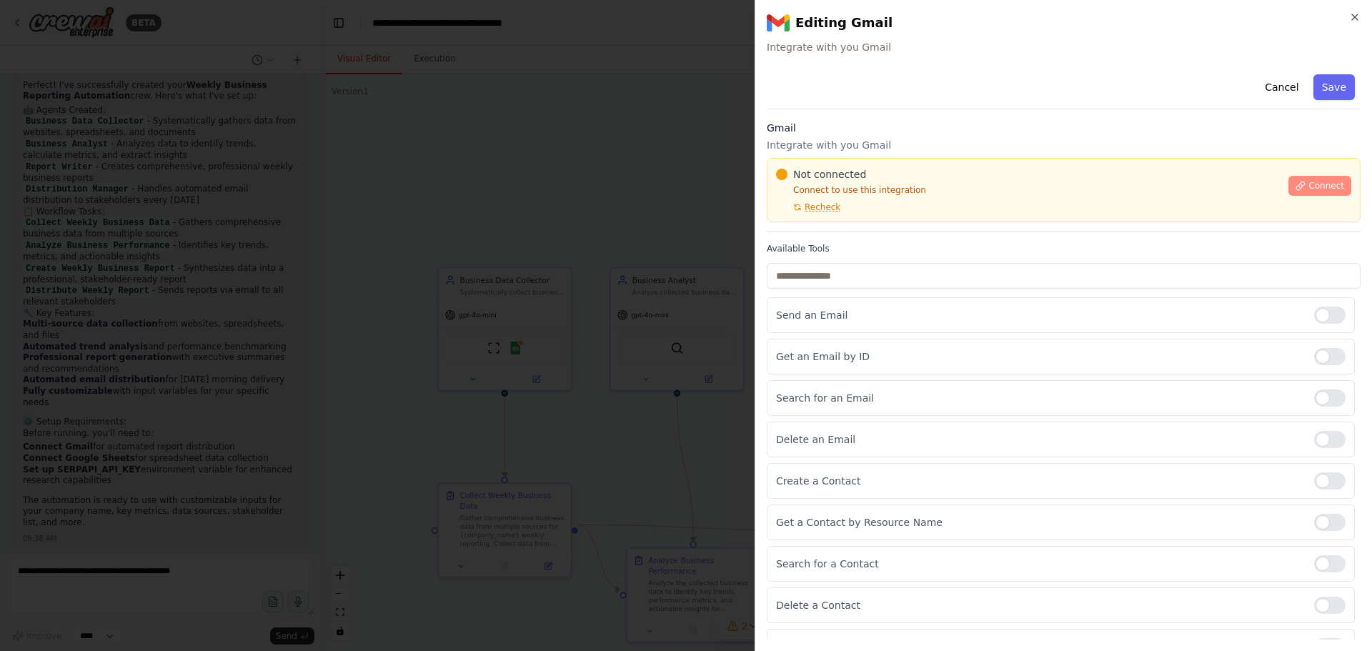
click at [1288, 185] on button "Connect" at bounding box center [1319, 186] width 63 height 20
click at [1355, 19] on icon "button" at bounding box center [1354, 16] width 11 height 11
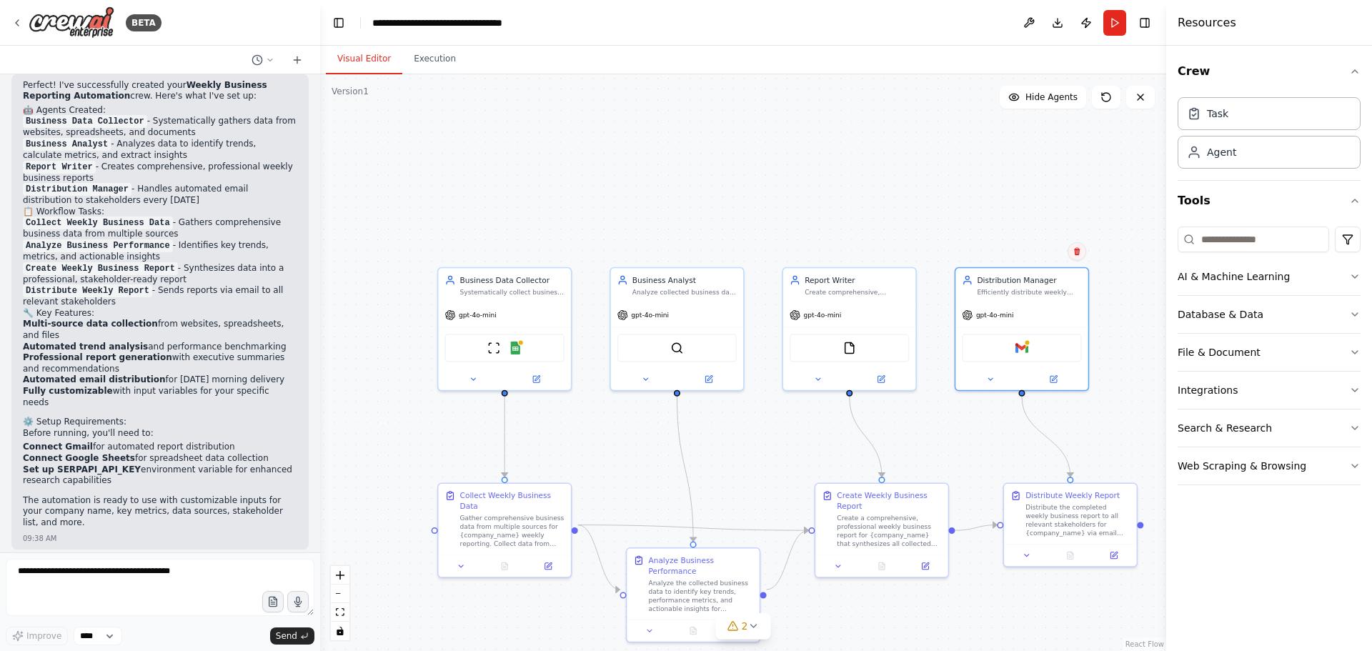
click at [1079, 254] on icon at bounding box center [1077, 251] width 6 height 8
click at [1045, 255] on button "Confirm" at bounding box center [1036, 251] width 51 height 17
click at [1112, 104] on button at bounding box center [1106, 97] width 29 height 23
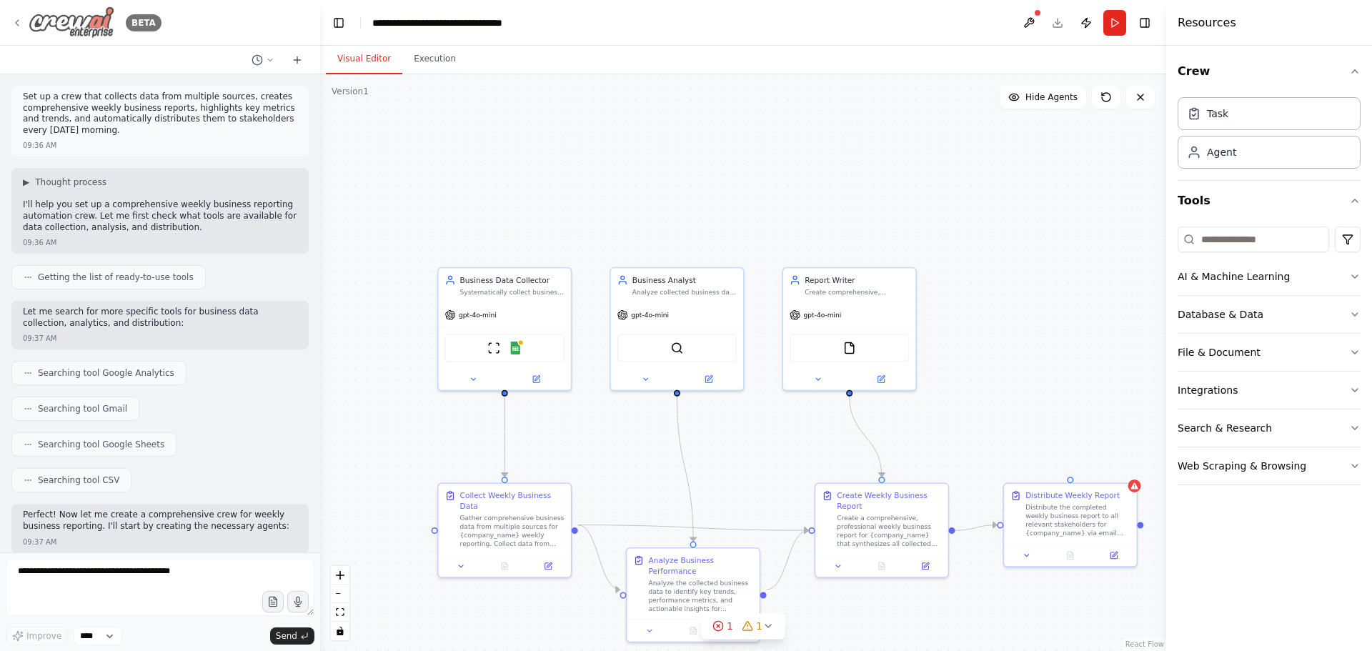
click at [17, 22] on icon at bounding box center [16, 22] width 11 height 11
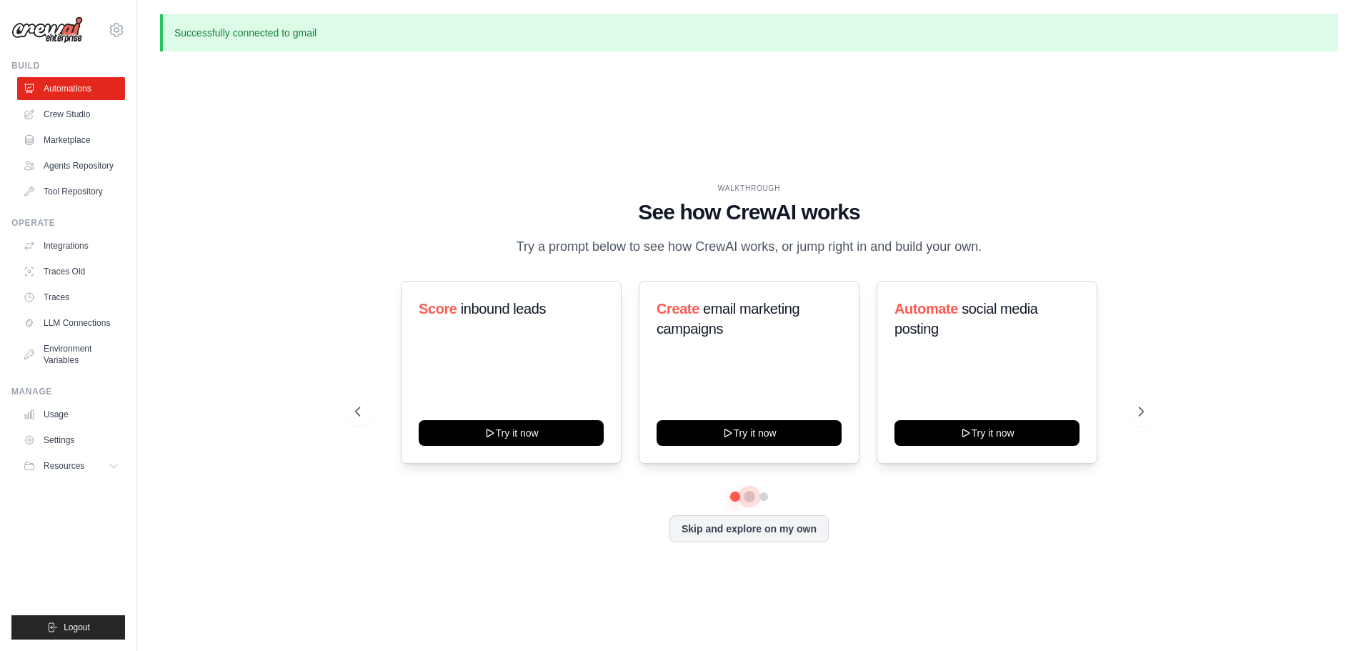
click at [752, 502] on button at bounding box center [749, 496] width 11 height 11
click at [769, 502] on button at bounding box center [763, 496] width 11 height 11
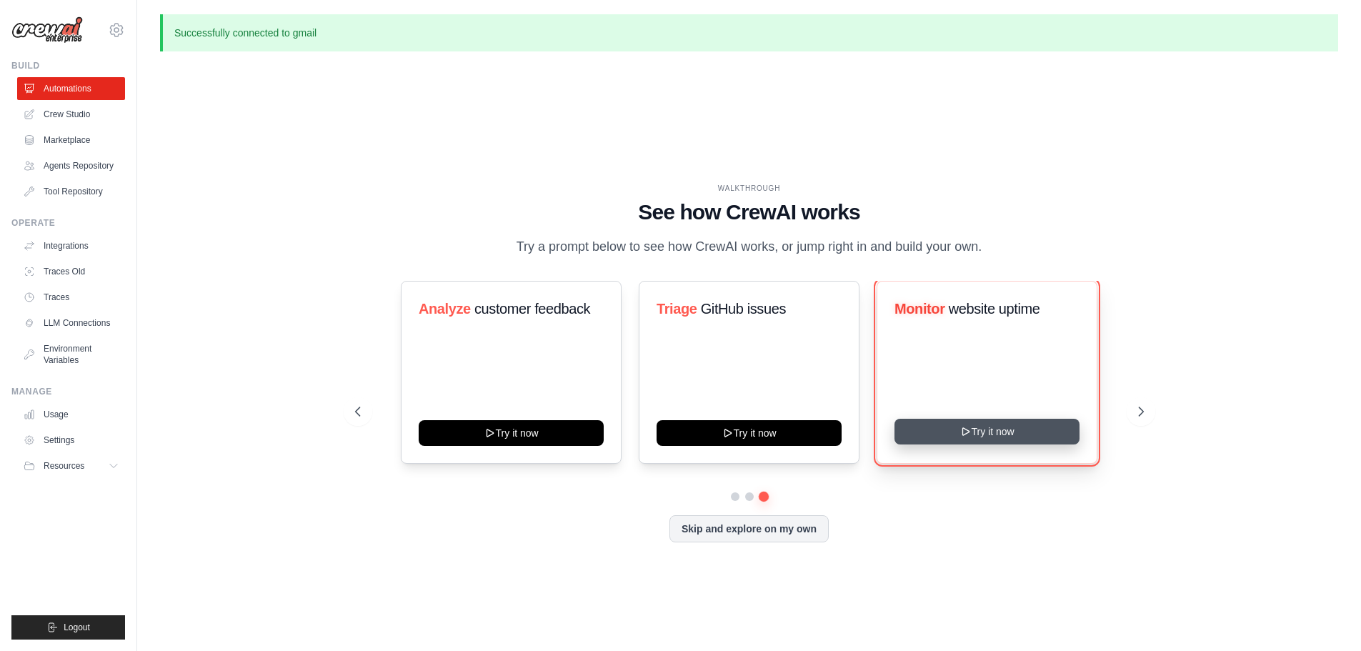
click at [1000, 442] on button "Try it now" at bounding box center [986, 432] width 185 height 26
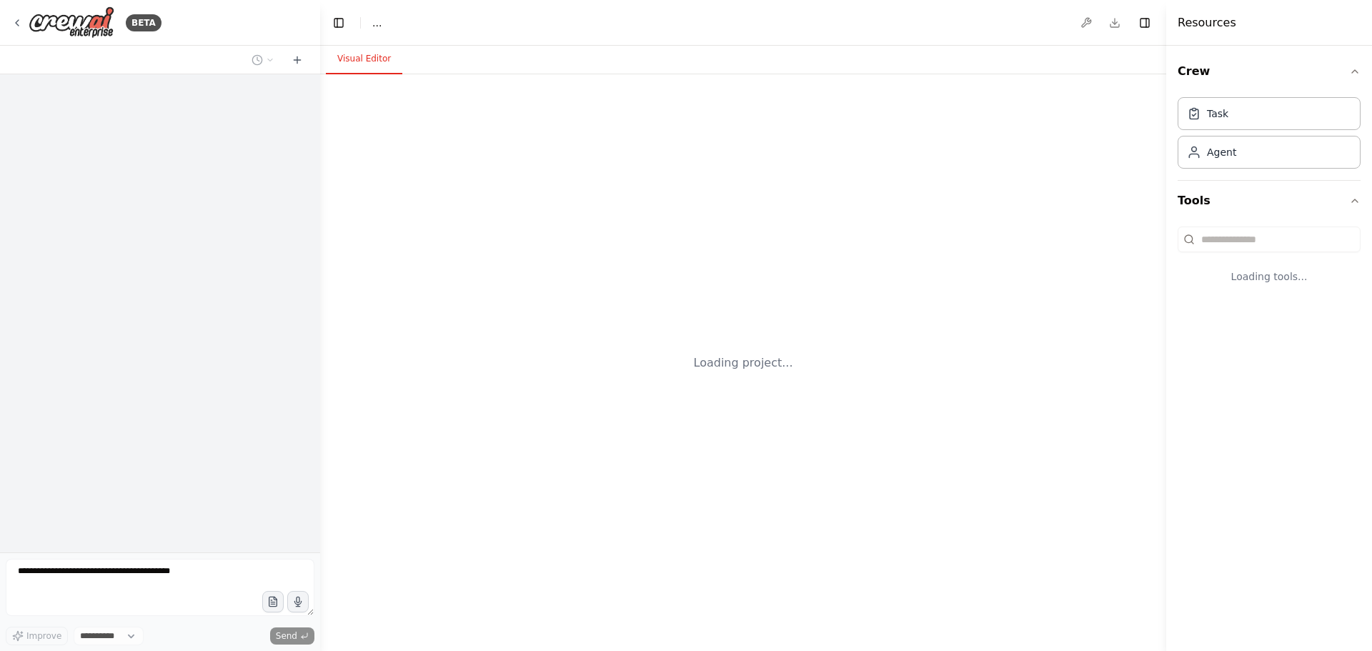
select select "****"
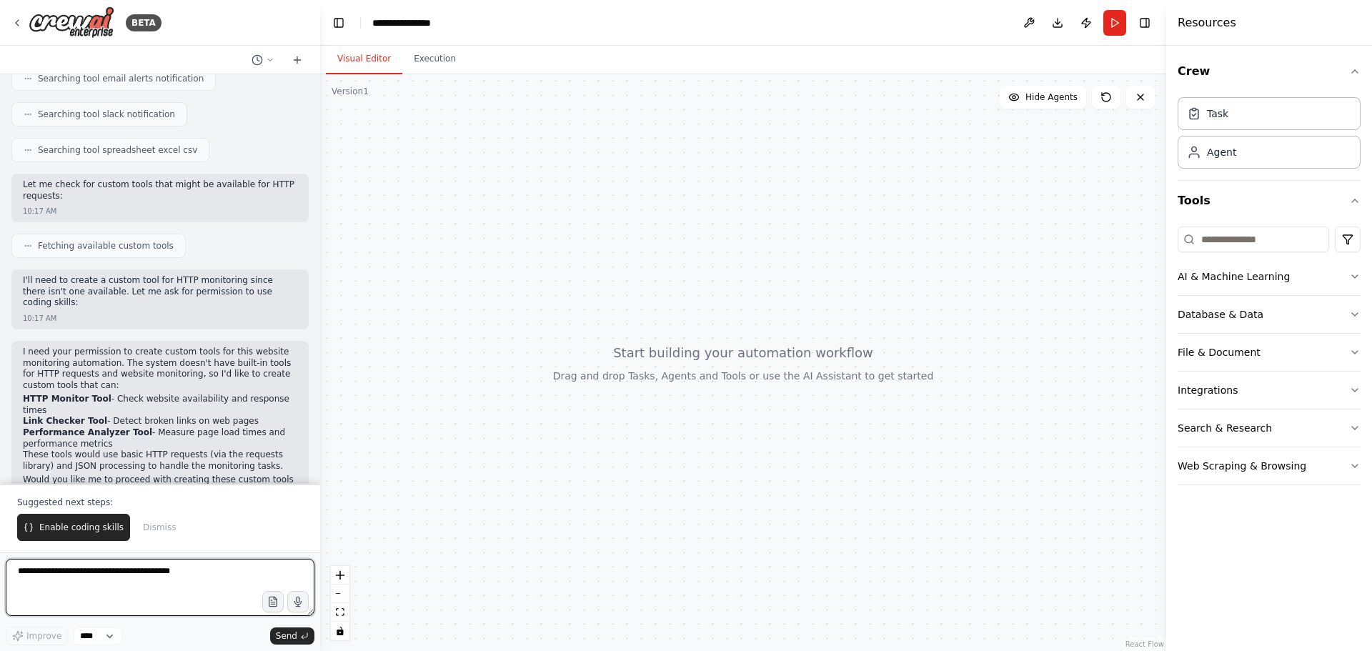
scroll to position [353, 0]
